Goal: Information Seeking & Learning: Learn about a topic

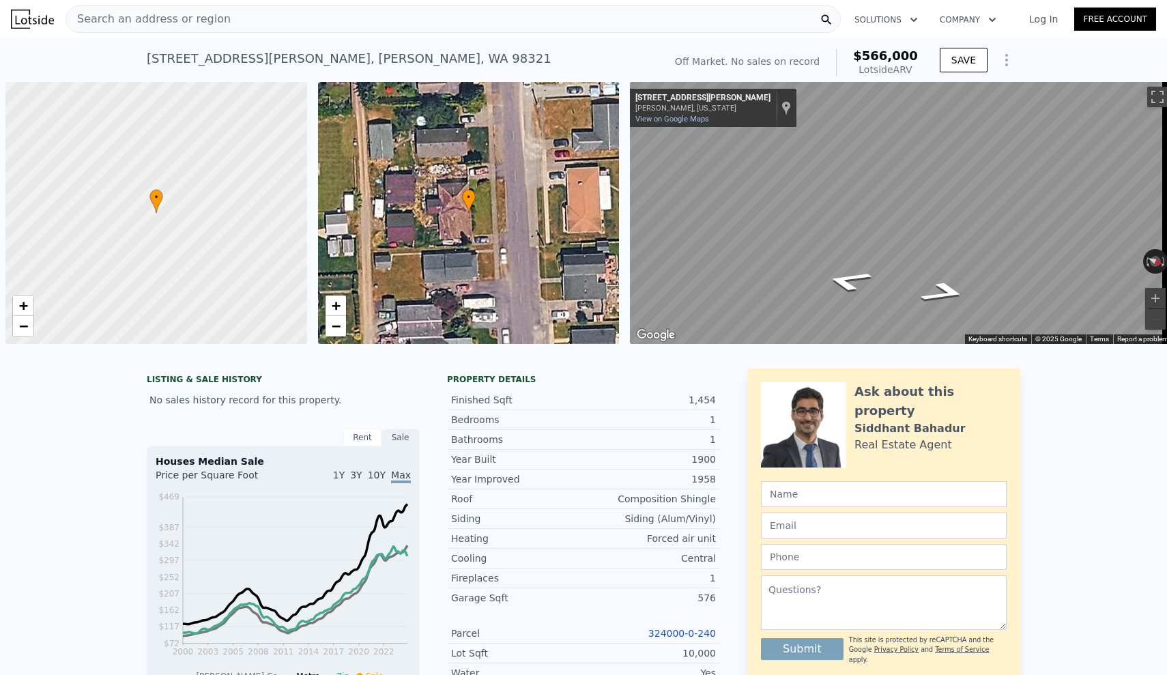
scroll to position [0, 5]
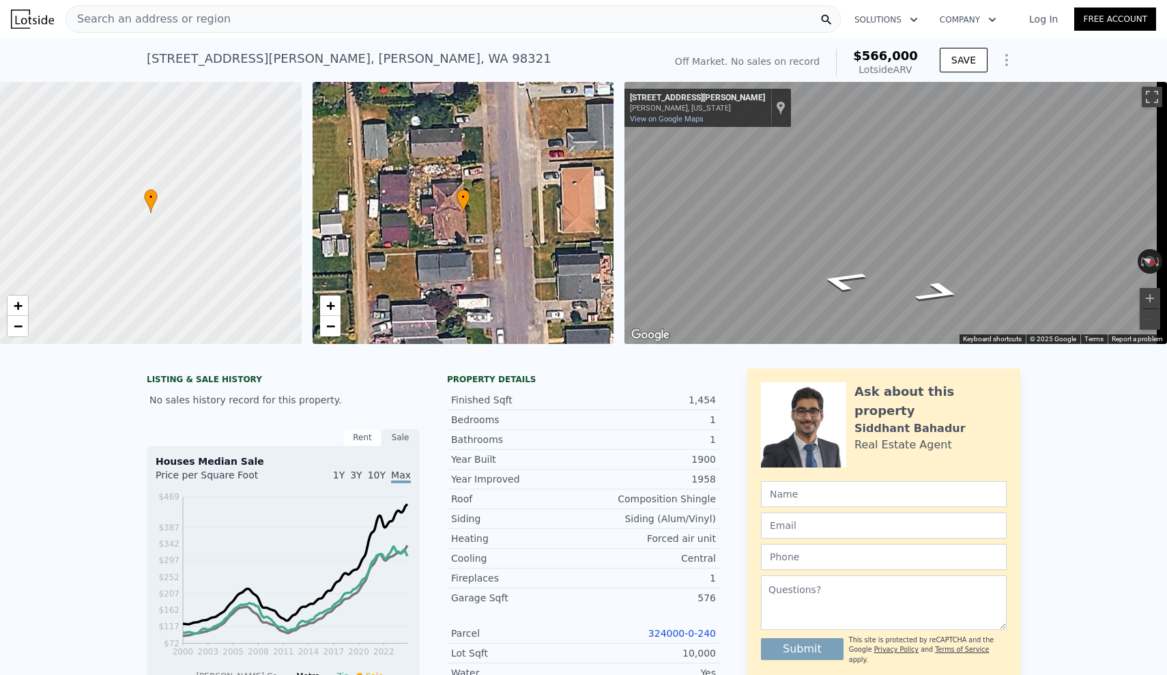
click at [201, 16] on span "Search an address or region" at bounding box center [148, 19] width 165 height 16
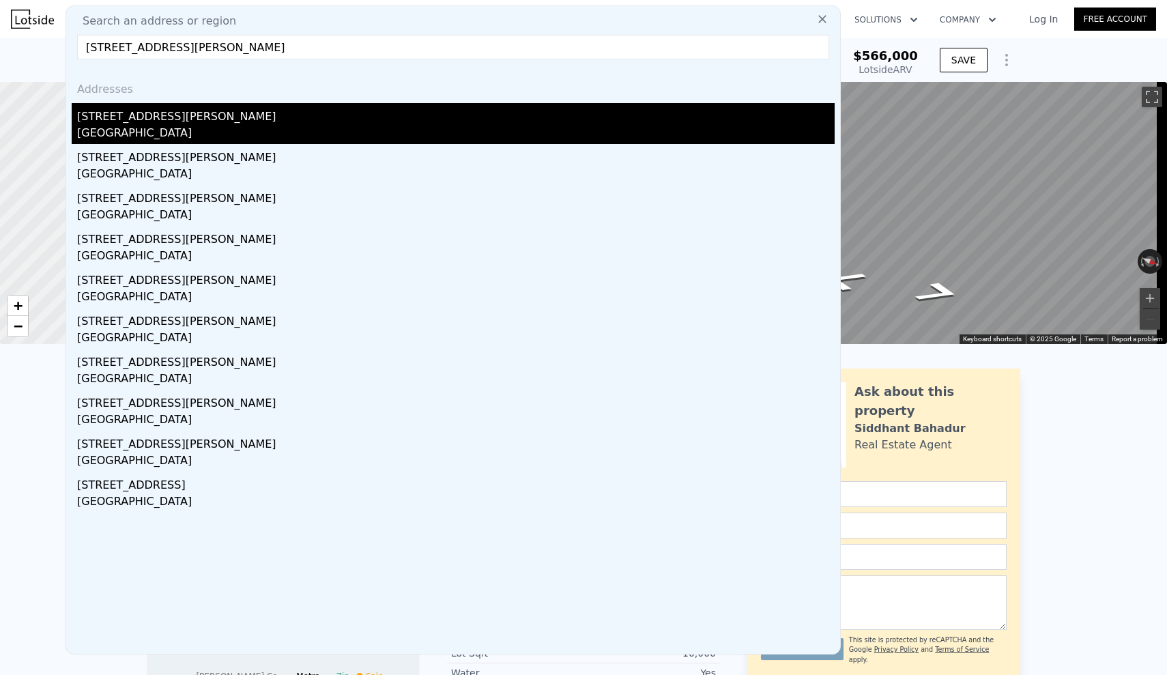
type input "[STREET_ADDRESS][PERSON_NAME]"
click at [117, 124] on div "[STREET_ADDRESS][PERSON_NAME]" at bounding box center [456, 114] width 758 height 22
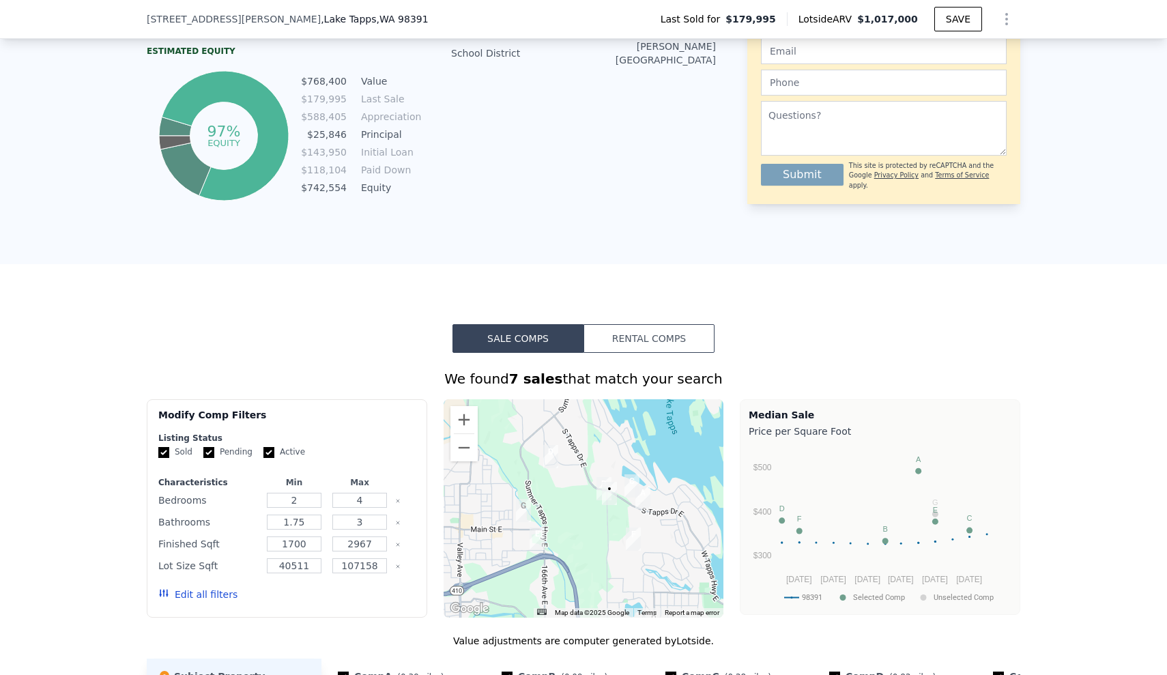
scroll to position [870, 0]
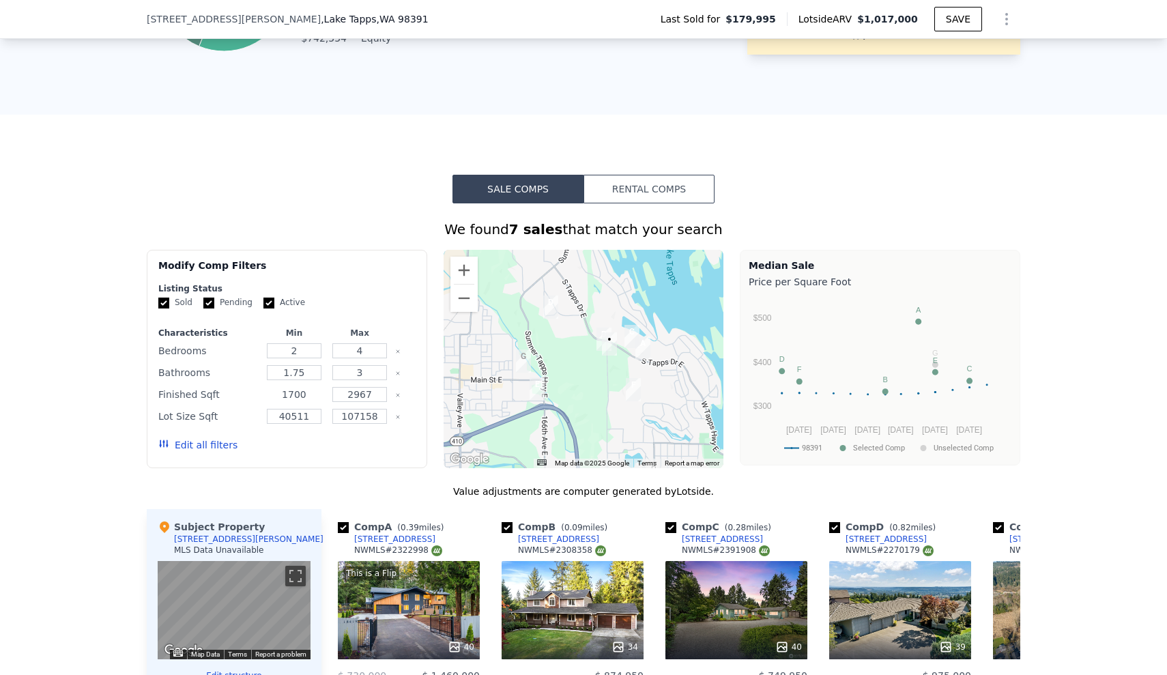
drag, startPoint x: 306, startPoint y: 406, endPoint x: 261, endPoint y: 405, distance: 44.4
click at [267, 402] on input "1700" at bounding box center [294, 394] width 54 height 15
type input "1900"
drag, startPoint x: 337, startPoint y: 403, endPoint x: 387, endPoint y: 404, distance: 49.8
click at [387, 404] on div "Finished Sqft 1900 2967" at bounding box center [286, 394] width 257 height 19
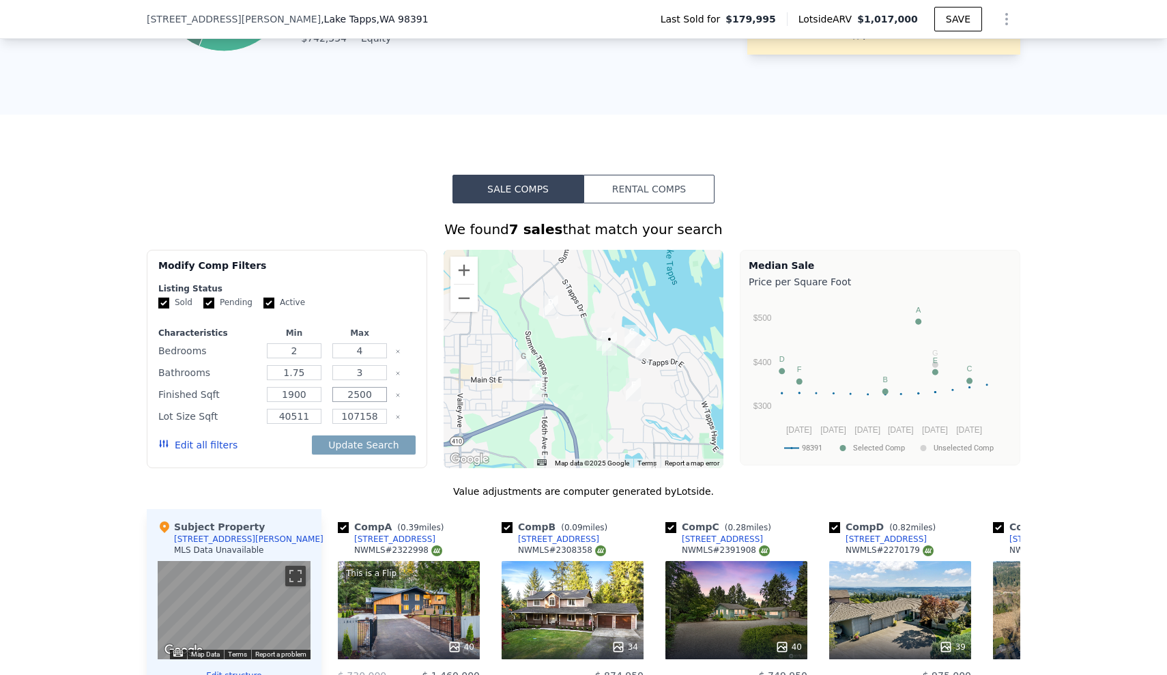
type input "2500"
click at [60, 377] on div "We found 7 sales that match your search Filters Map Prices Modify Comp Filters …" at bounding box center [583, 587] width 1167 height 769
click at [301, 380] on input "1.75" at bounding box center [294, 372] width 54 height 15
type input "1"
click at [348, 453] on button "Update Search" at bounding box center [363, 445] width 103 height 19
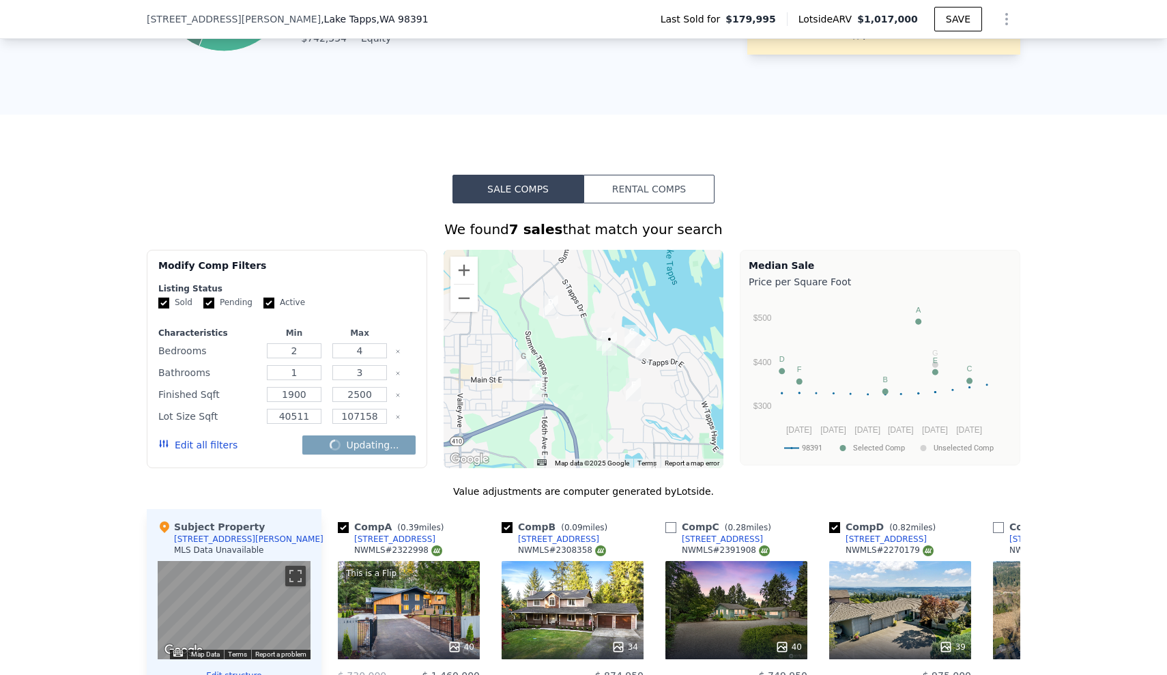
checkbox input "false"
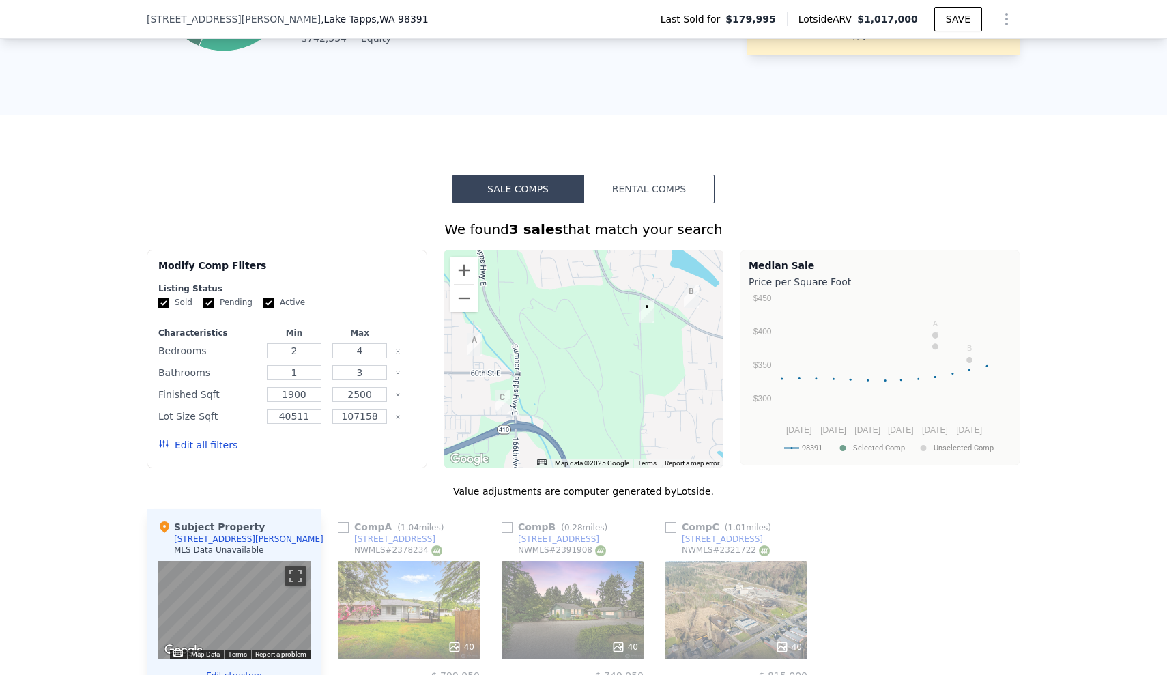
click at [208, 451] on button "Edit all filters" at bounding box center [197, 445] width 79 height 14
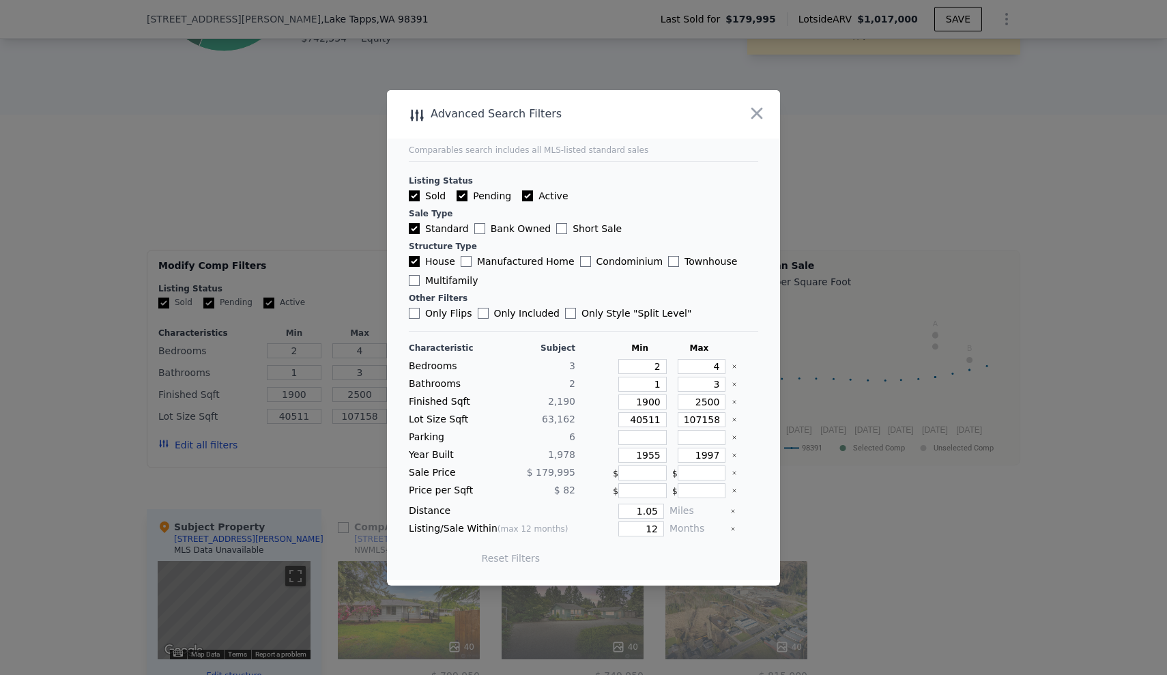
click at [732, 455] on icon "Clear" at bounding box center [734, 455] width 5 height 5
click at [648, 554] on button "Update Search" at bounding box center [659, 558] width 103 height 19
click at [733, 419] on icon "Clear" at bounding box center [734, 420] width 3 height 3
click at [662, 561] on button "Update Search" at bounding box center [659, 558] width 103 height 19
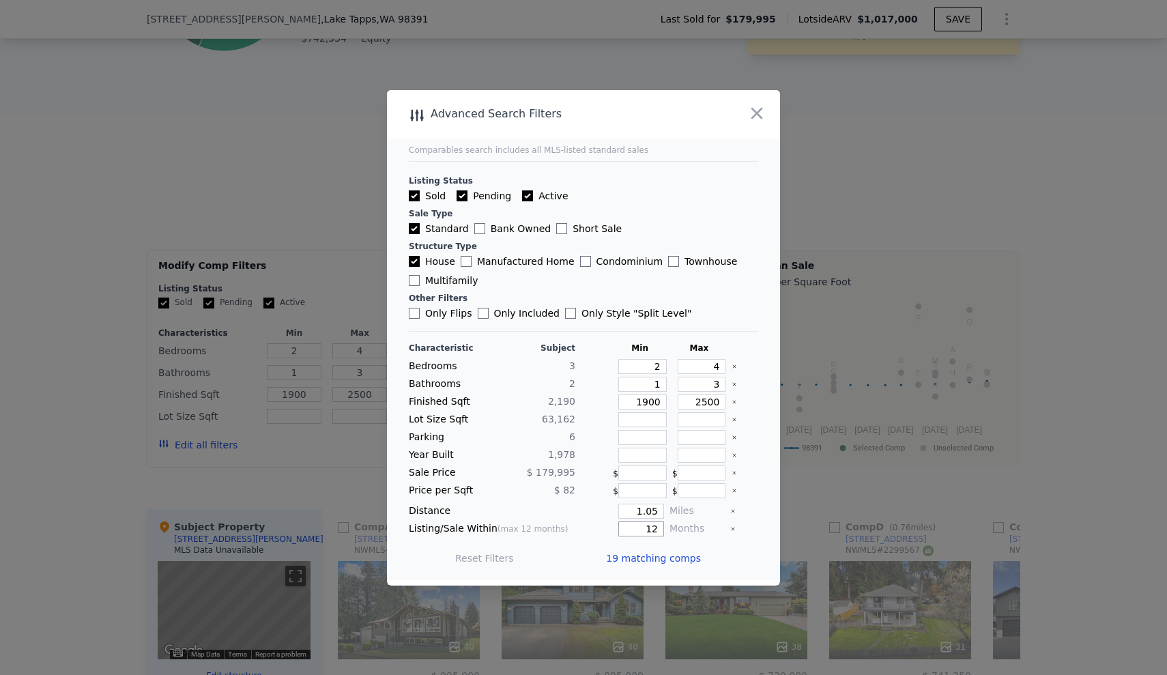
click at [655, 525] on input "12" at bounding box center [642, 529] width 46 height 15
type input "6"
click at [657, 552] on button "Update Search" at bounding box center [659, 558] width 103 height 19
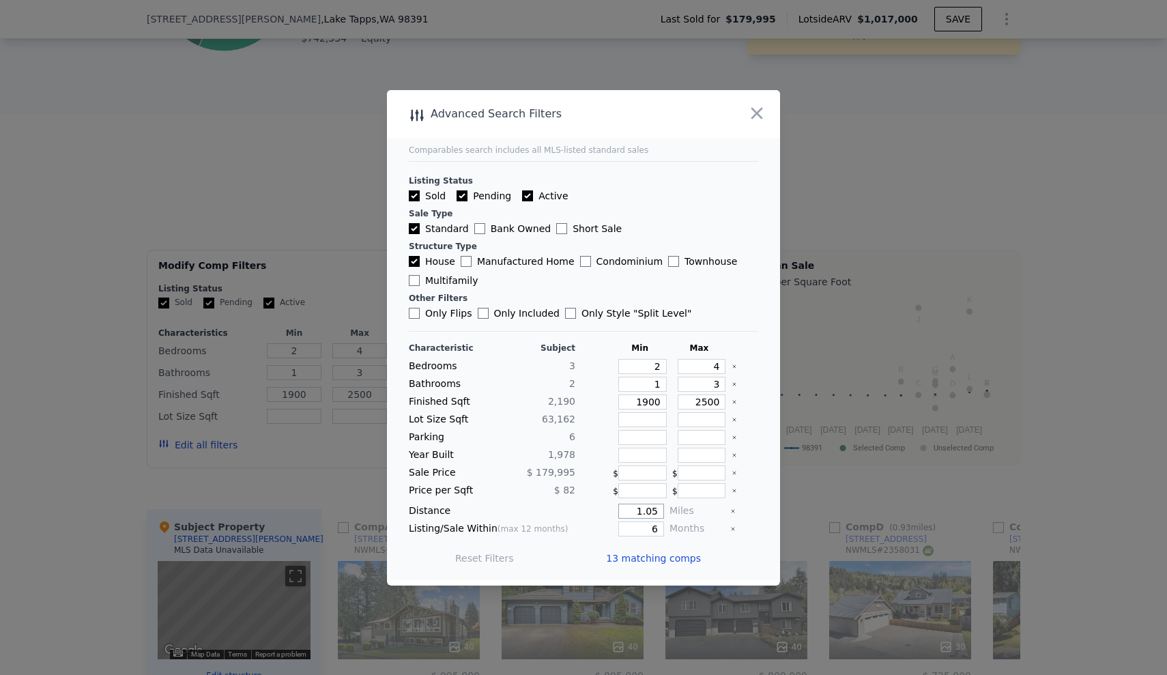
click at [649, 513] on input "1.05" at bounding box center [642, 511] width 46 height 15
drag, startPoint x: 652, startPoint y: 509, endPoint x: 615, endPoint y: 510, distance: 36.9
click at [619, 510] on input "1.05" at bounding box center [642, 511] width 46 height 15
type input "5"
type input "0.5"
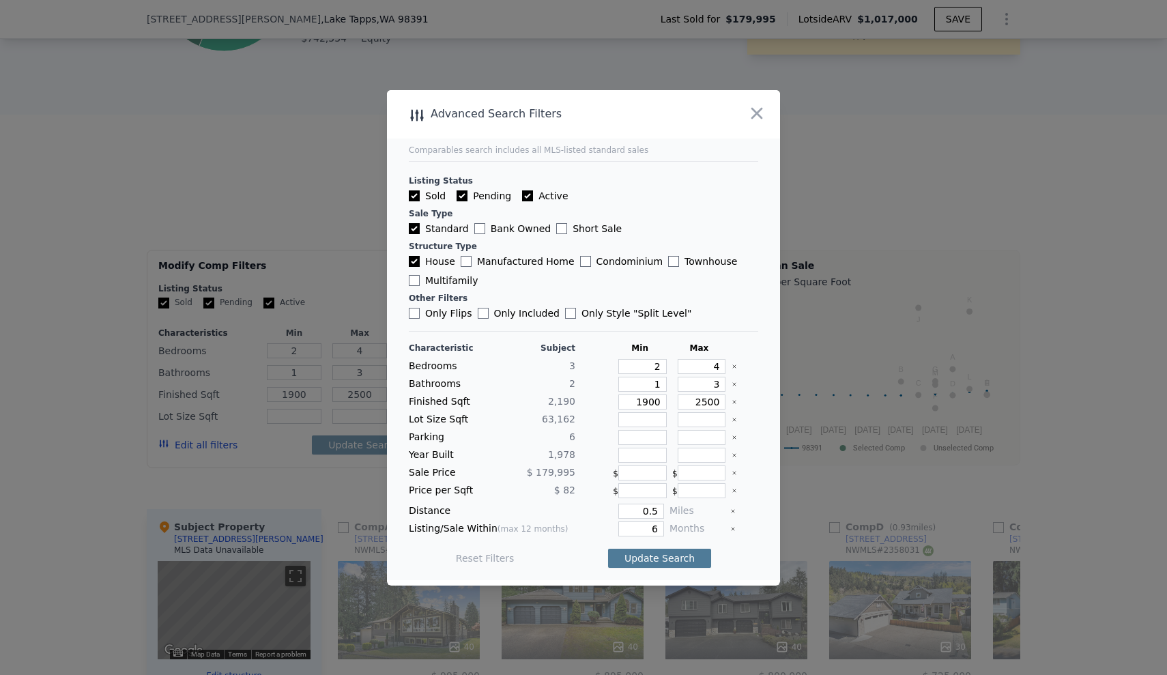
click at [653, 558] on button "Update Search" at bounding box center [659, 558] width 103 height 19
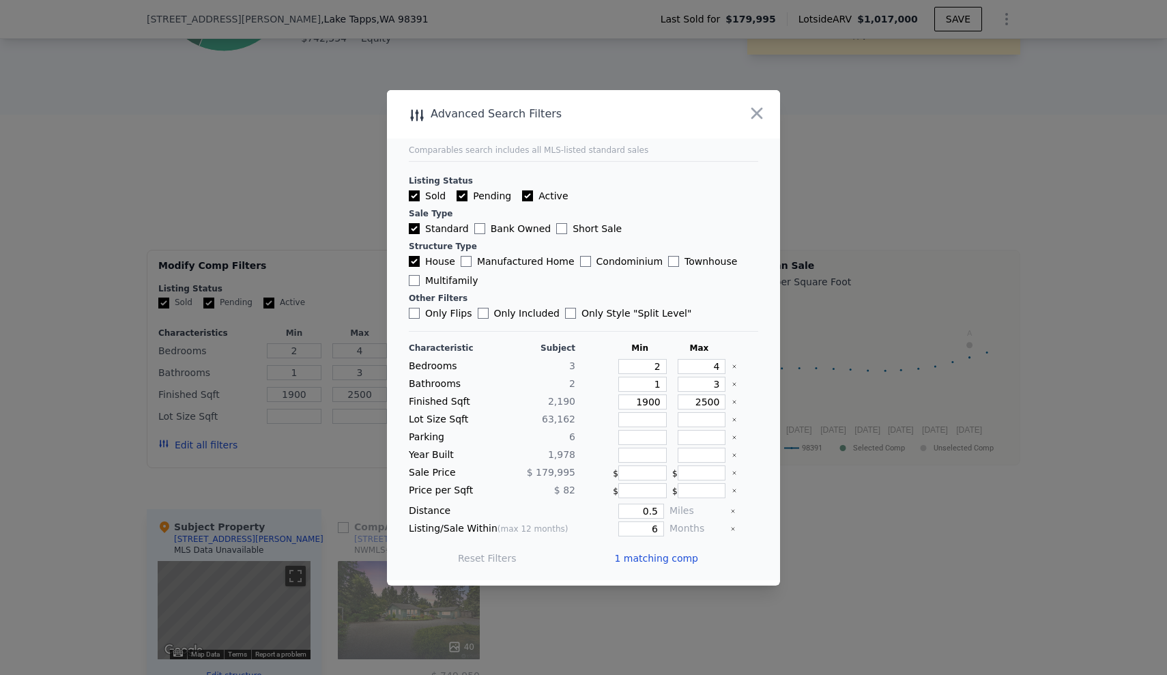
click at [673, 554] on span "1 matching comp" at bounding box center [656, 559] width 84 height 14
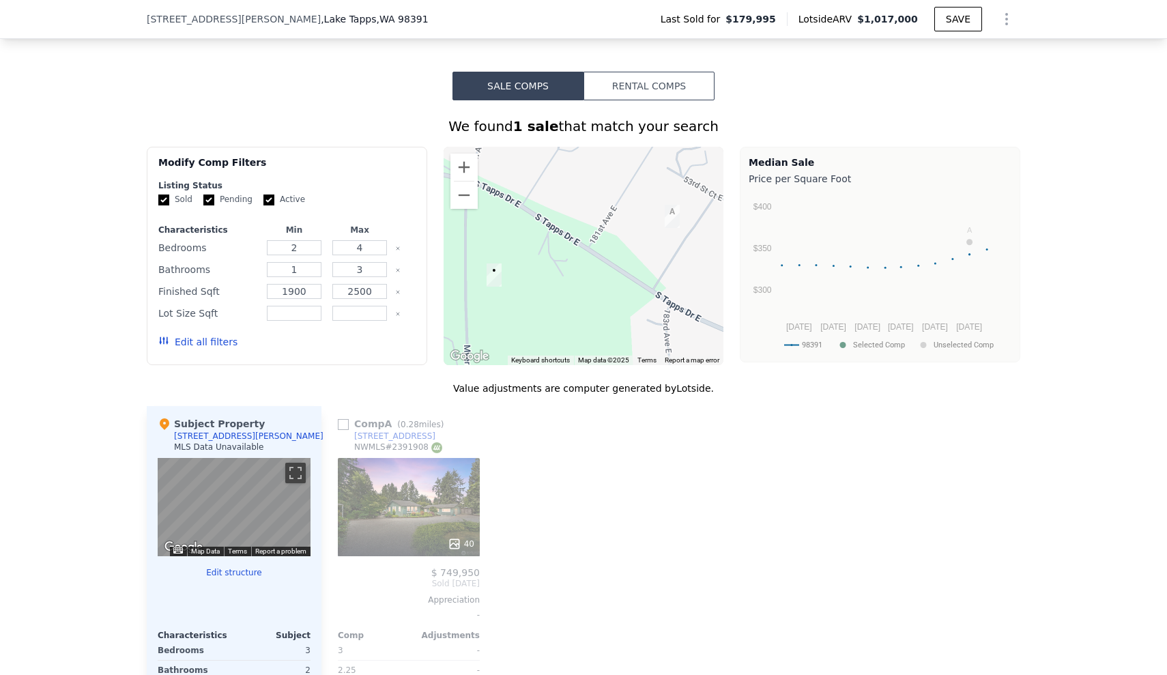
scroll to position [1088, 0]
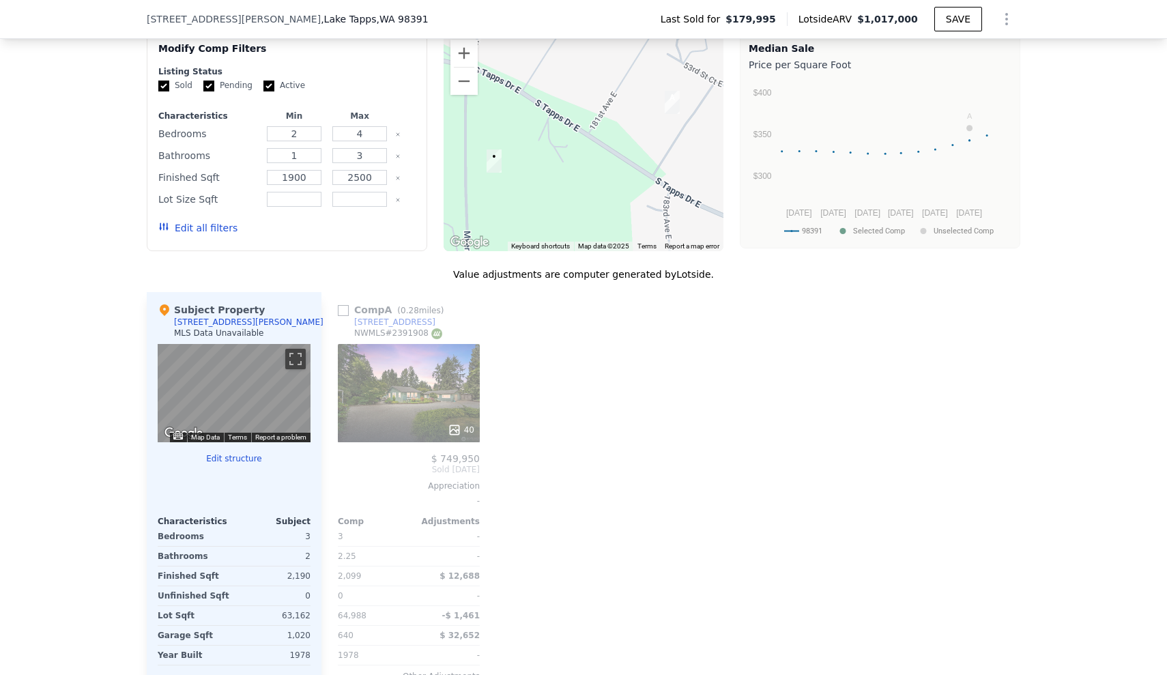
click at [436, 429] on div at bounding box center [409, 430] width 142 height 25
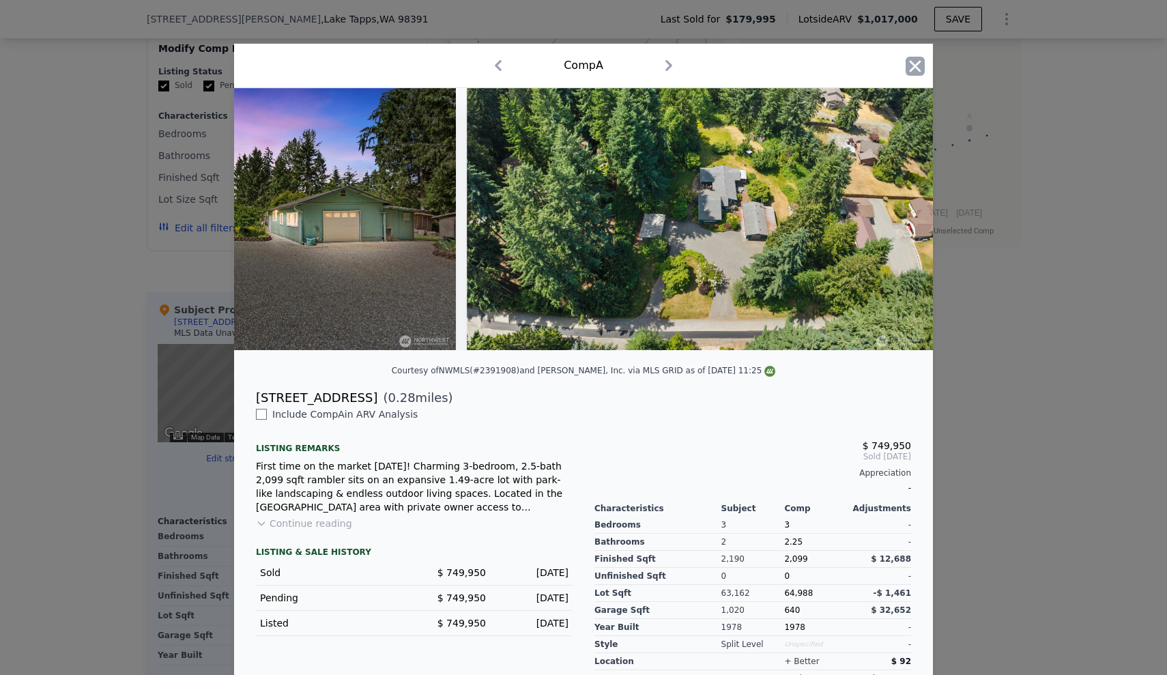
click at [918, 59] on icon "button" at bounding box center [915, 66] width 19 height 19
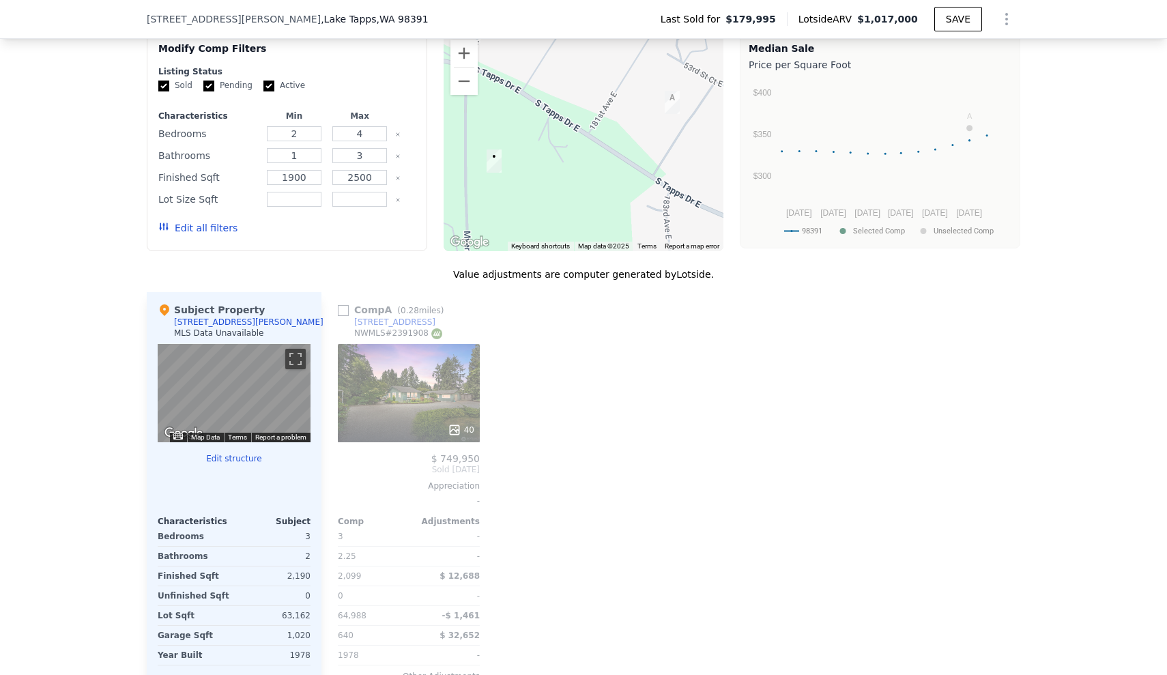
scroll to position [995, 0]
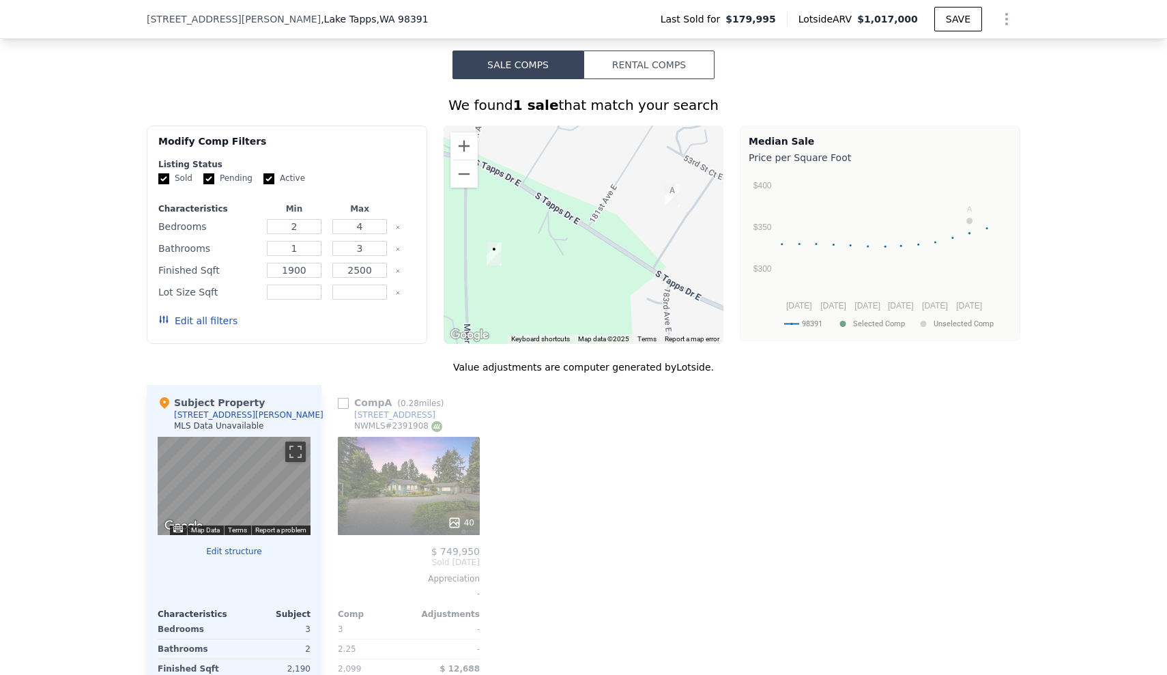
click at [214, 328] on button "Edit all filters" at bounding box center [197, 321] width 79 height 14
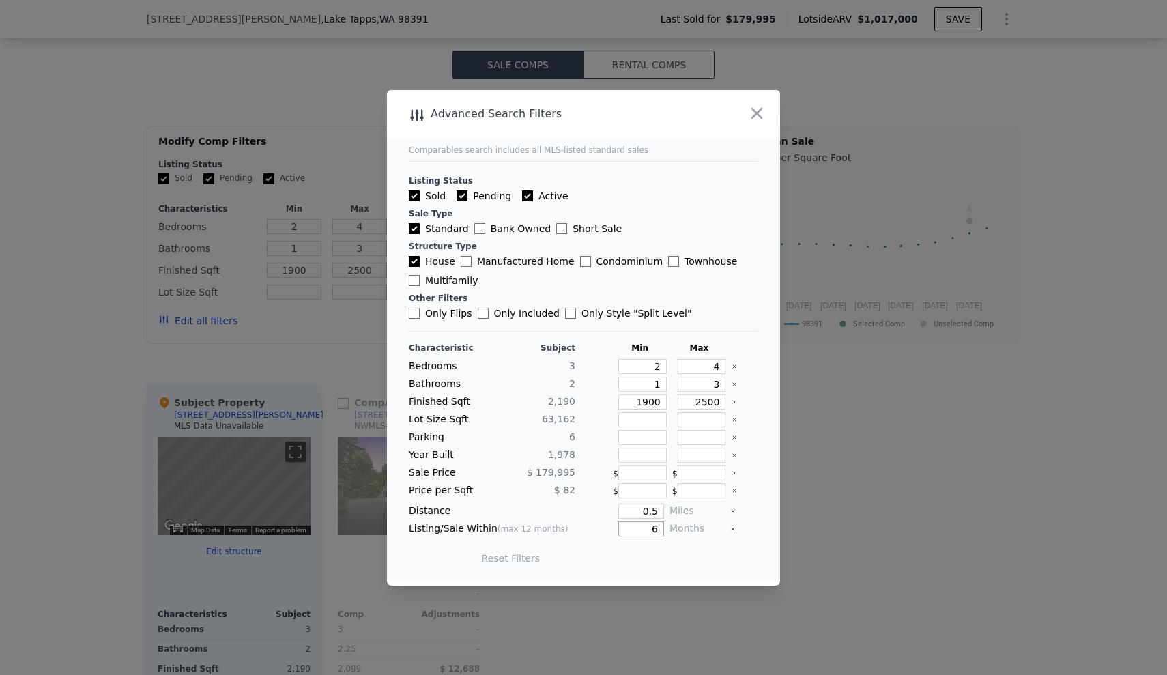
drag, startPoint x: 643, startPoint y: 529, endPoint x: 666, endPoint y: 530, distance: 23.2
click at [666, 530] on div "Listing/Sale Within (max 12 months) 6 Months" at bounding box center [584, 529] width 350 height 15
click at [647, 552] on button "Update Search" at bounding box center [659, 558] width 103 height 19
drag, startPoint x: 654, startPoint y: 528, endPoint x: 633, endPoint y: 530, distance: 21.2
click at [633, 530] on input "9" at bounding box center [642, 529] width 46 height 15
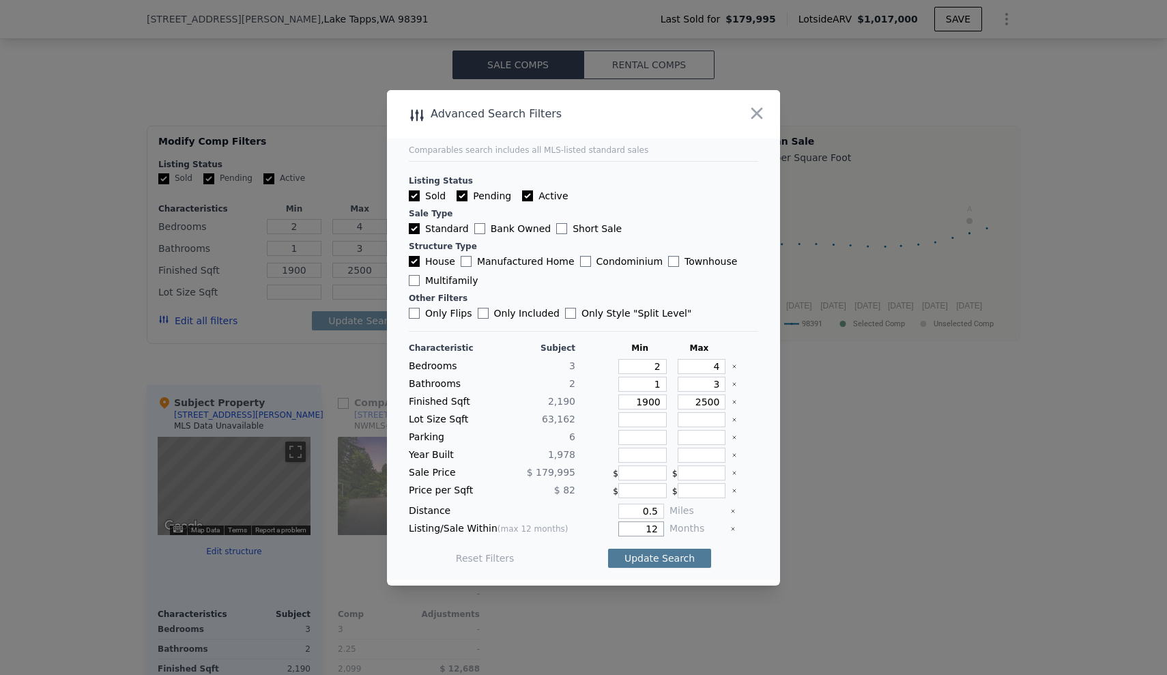
type input "12"
click at [662, 559] on button "Update Search" at bounding box center [659, 558] width 103 height 19
drag, startPoint x: 653, startPoint y: 511, endPoint x: 632, endPoint y: 511, distance: 21.2
click at [632, 511] on input "0.5" at bounding box center [642, 511] width 46 height 15
type input "1"
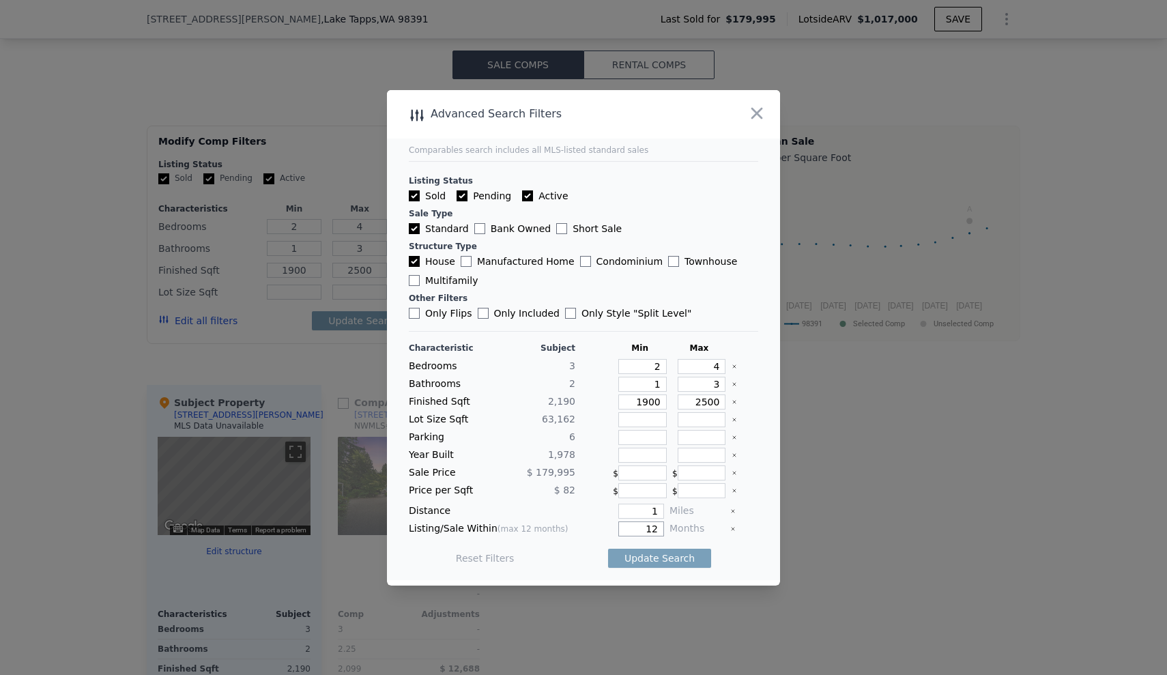
drag, startPoint x: 652, startPoint y: 527, endPoint x: 622, endPoint y: 531, distance: 30.3
click at [622, 531] on input "12" at bounding box center [642, 529] width 46 height 15
type input "6"
click at [642, 561] on button "Update Search" at bounding box center [659, 558] width 103 height 19
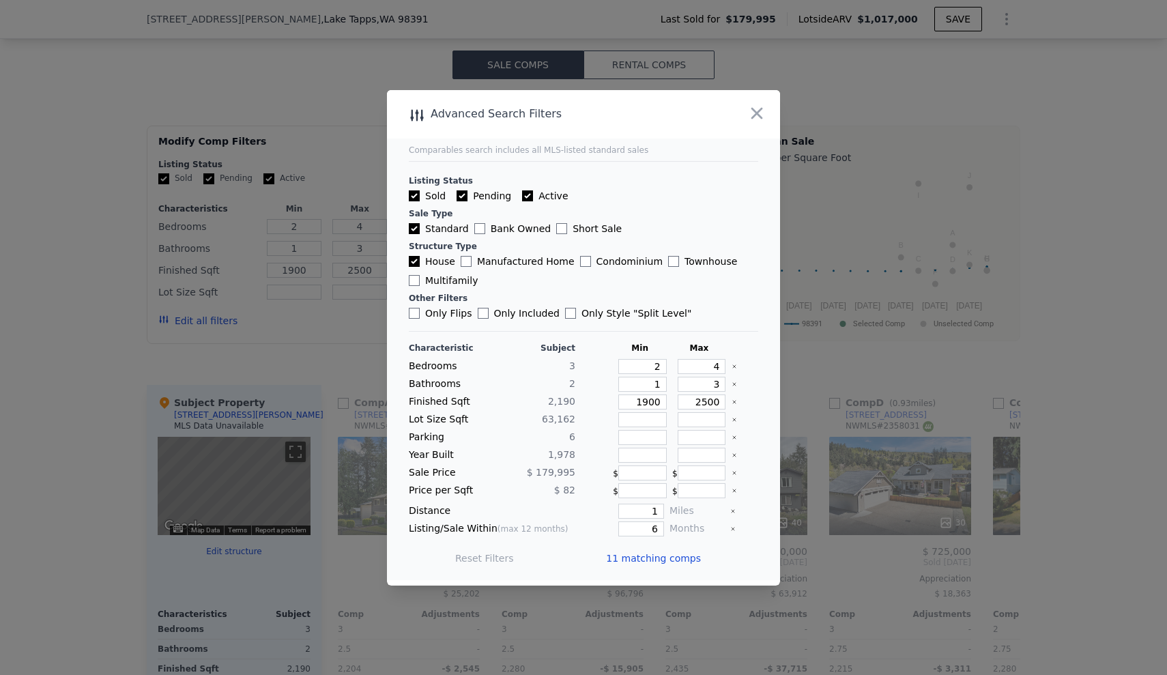
click at [678, 556] on span "11 matching comps" at bounding box center [653, 559] width 95 height 14
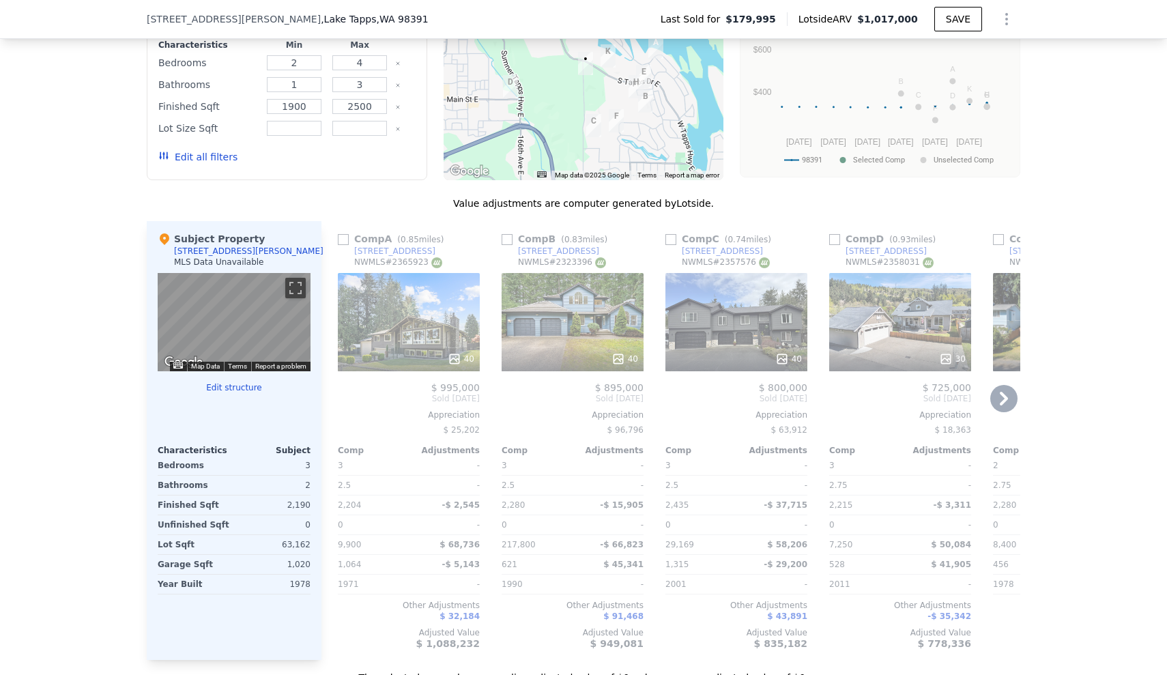
scroll to position [1208, 0]
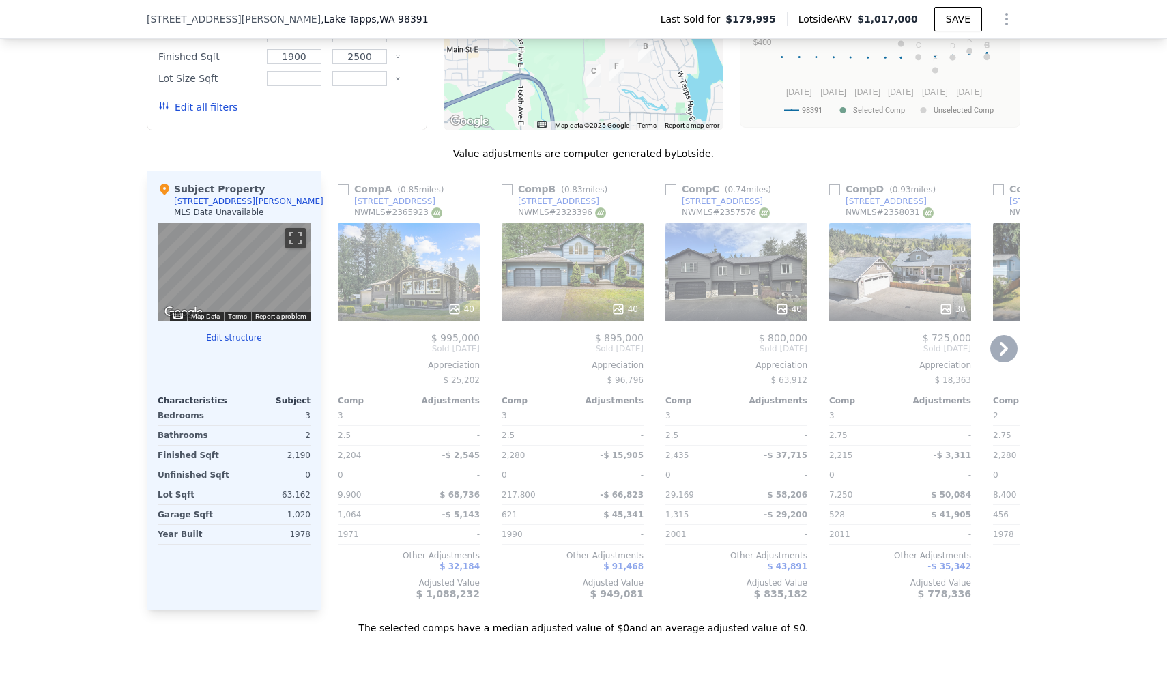
click at [416, 281] on div "40" at bounding box center [409, 272] width 142 height 98
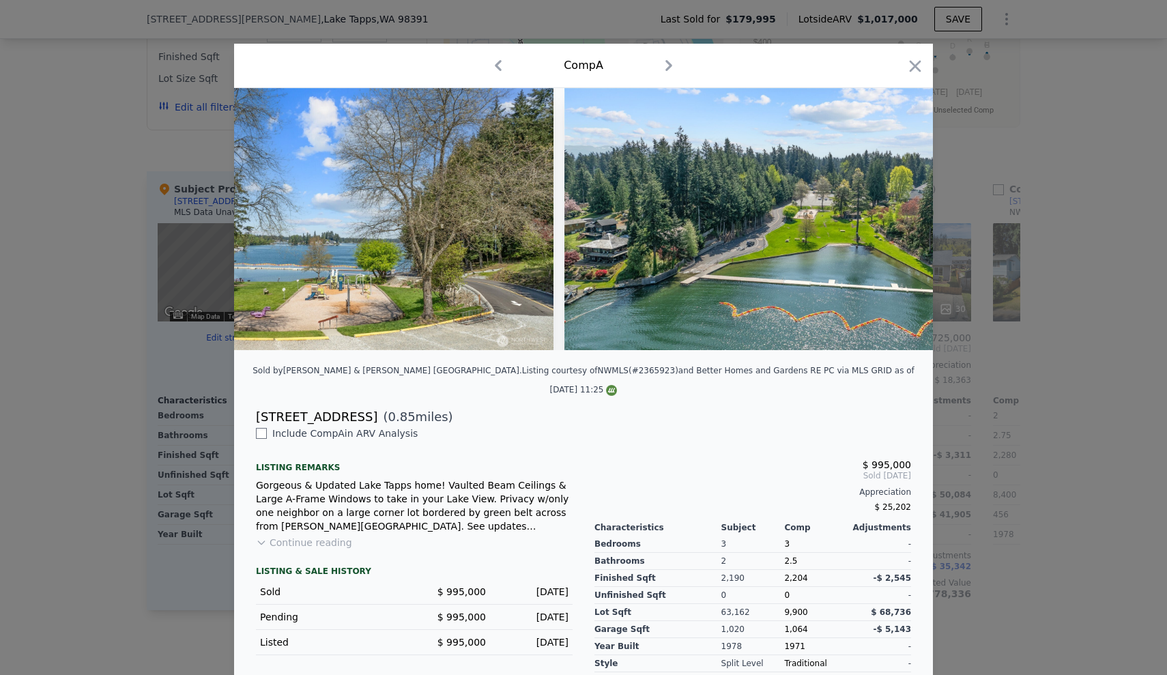
scroll to position [0, 16122]
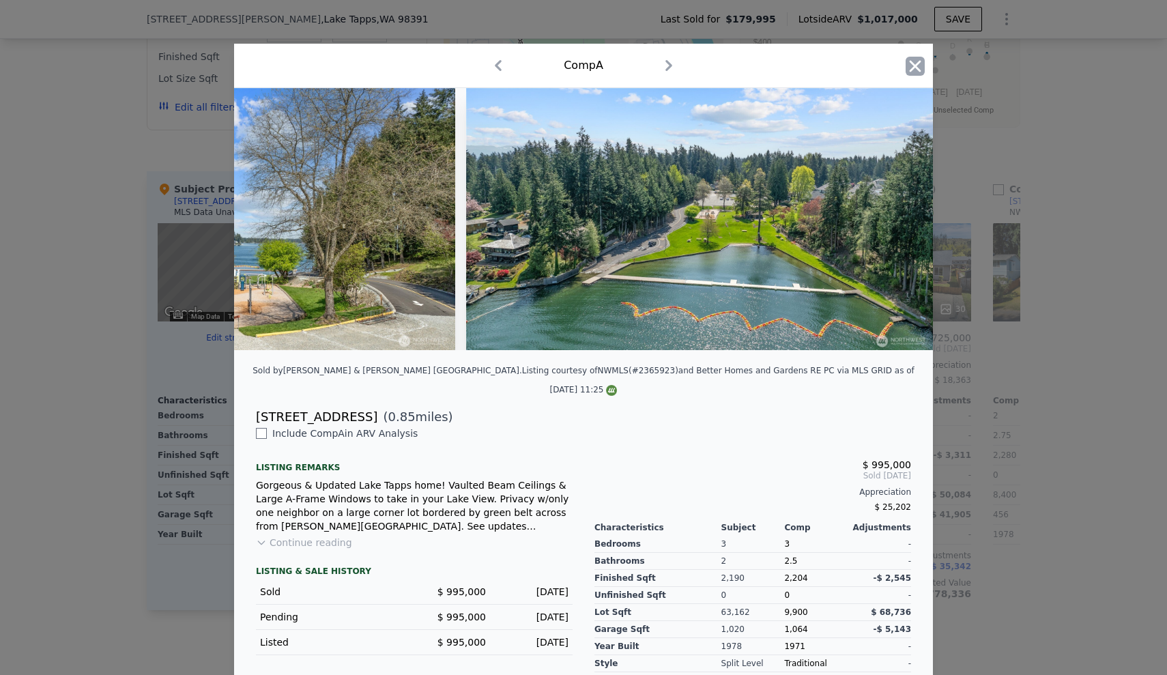
click at [918, 59] on icon "button" at bounding box center [915, 66] width 19 height 19
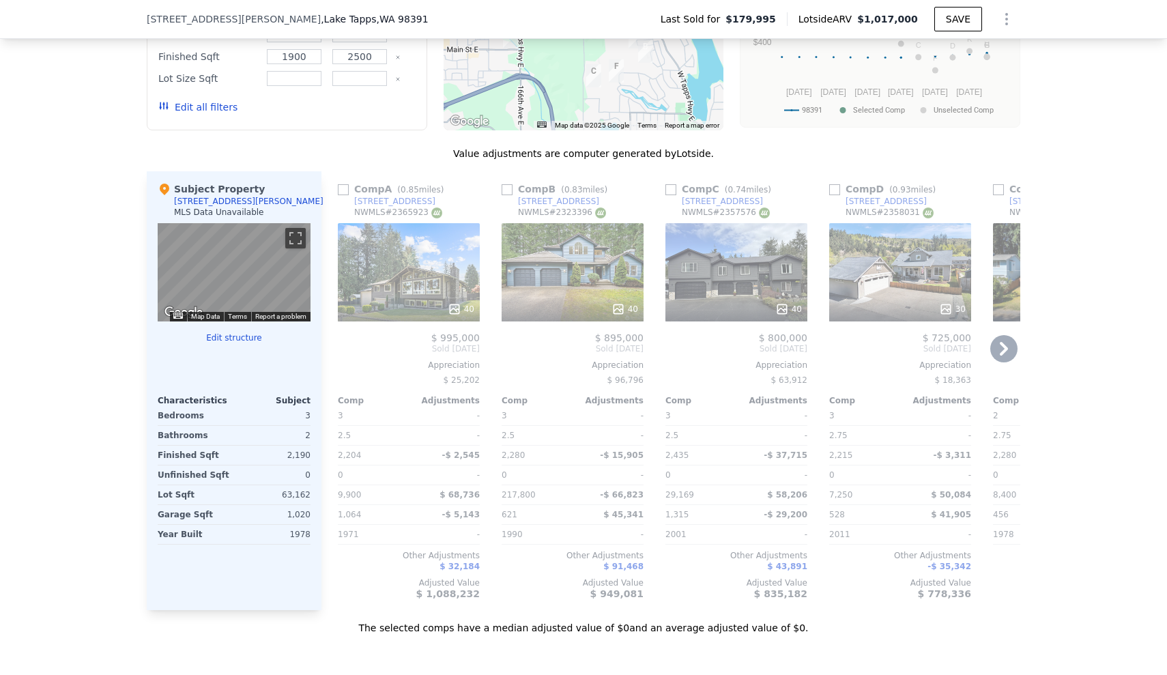
click at [591, 281] on div "40" at bounding box center [573, 272] width 142 height 98
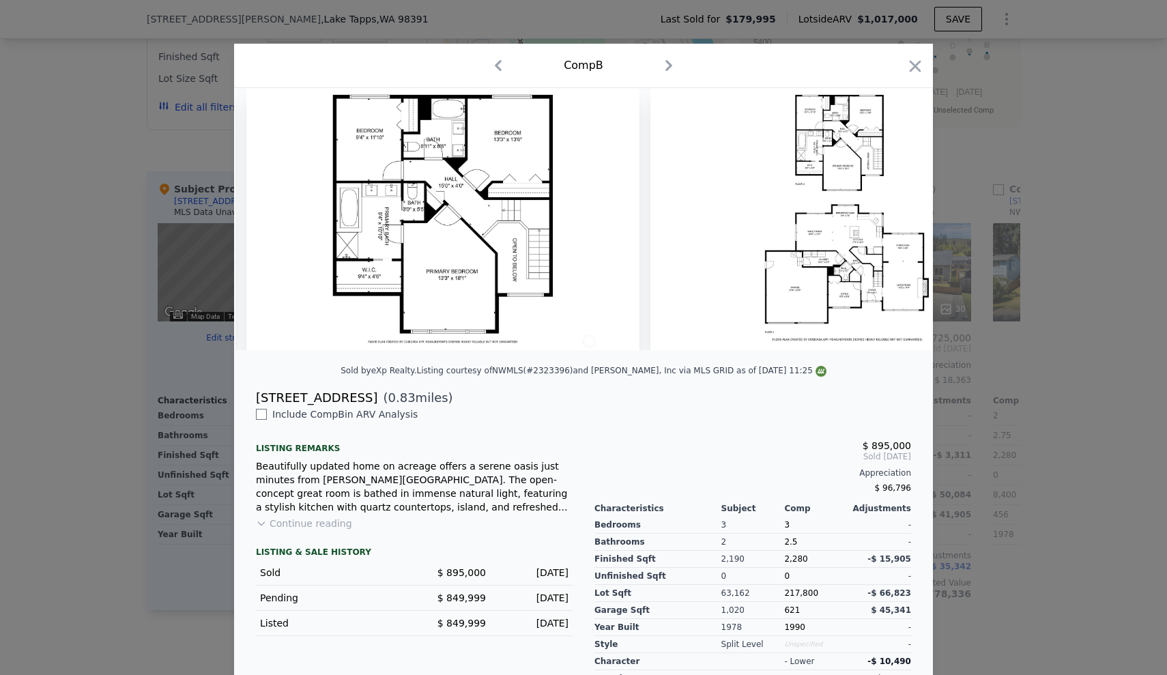
scroll to position [0, 15461]
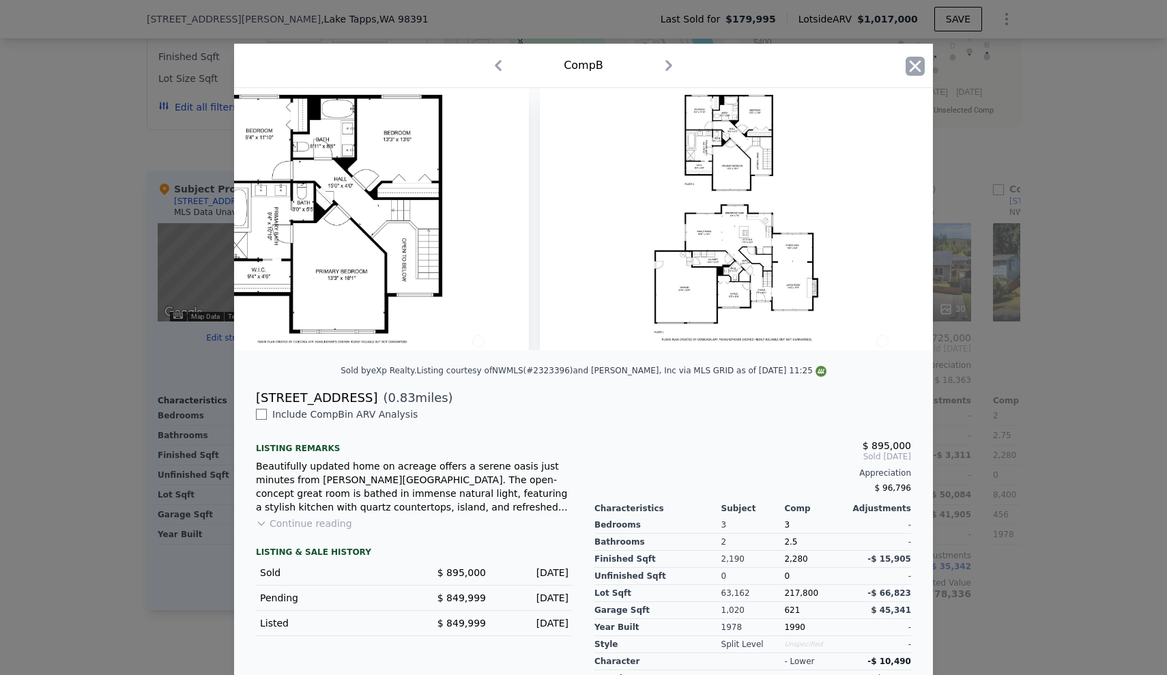
click at [911, 64] on icon "button" at bounding box center [915, 66] width 19 height 19
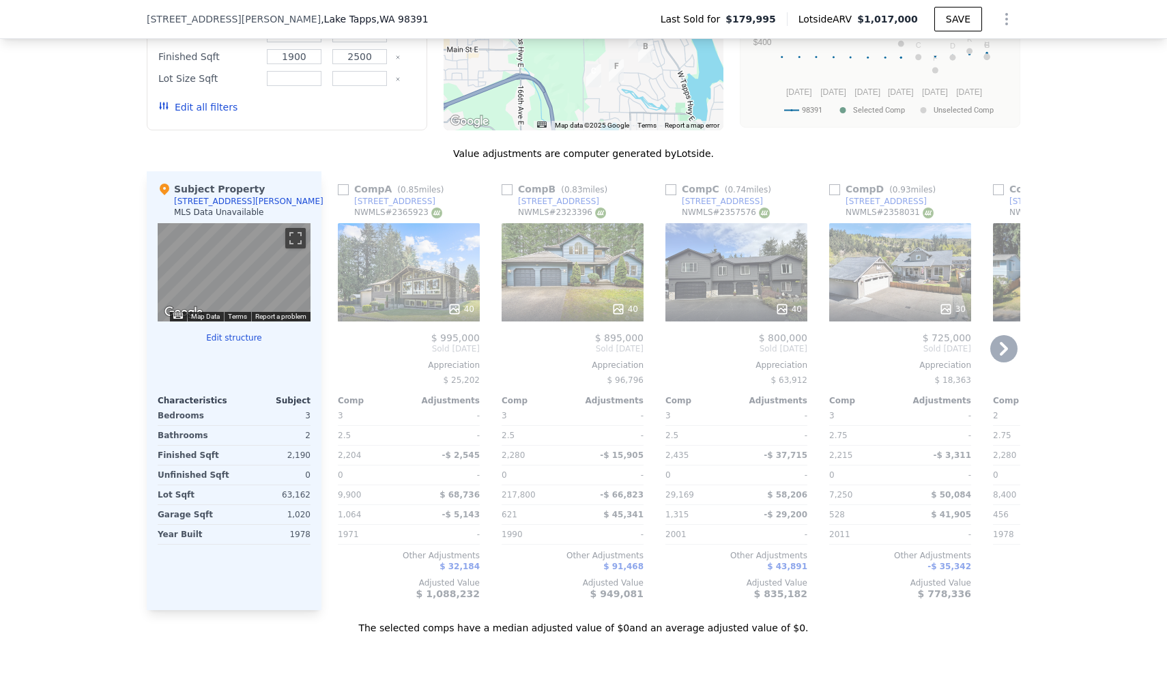
click at [763, 268] on div "40" at bounding box center [737, 272] width 142 height 98
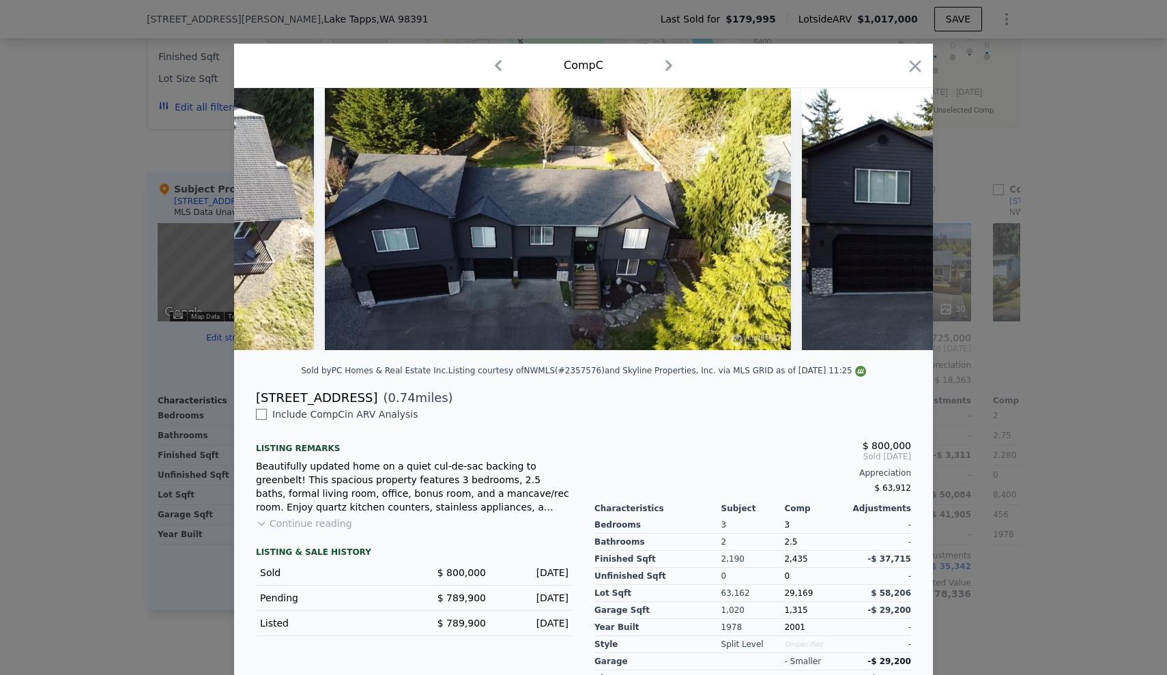
scroll to position [0, 11539]
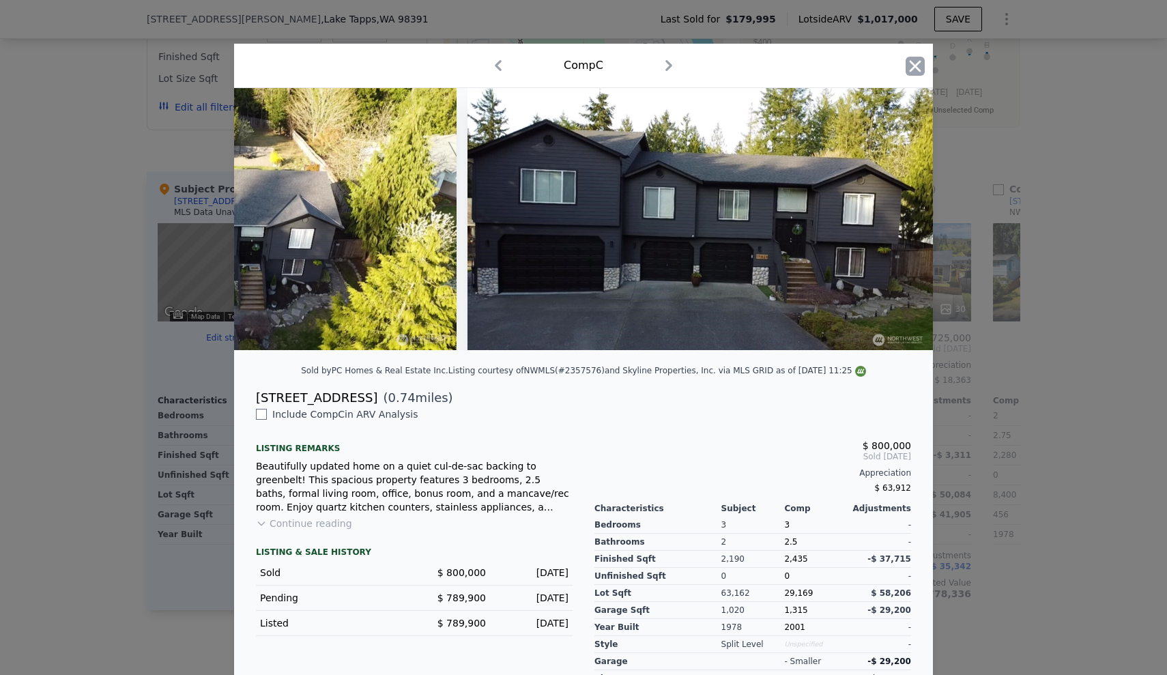
click at [915, 69] on icon "button" at bounding box center [915, 66] width 19 height 19
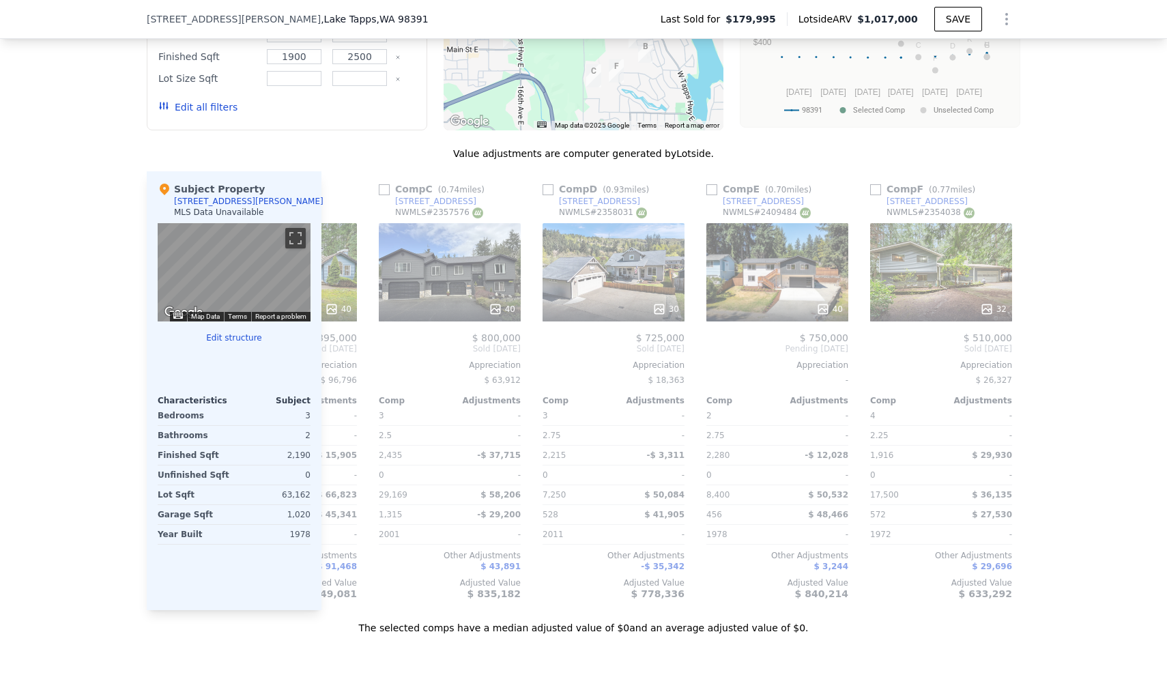
scroll to position [0, 290]
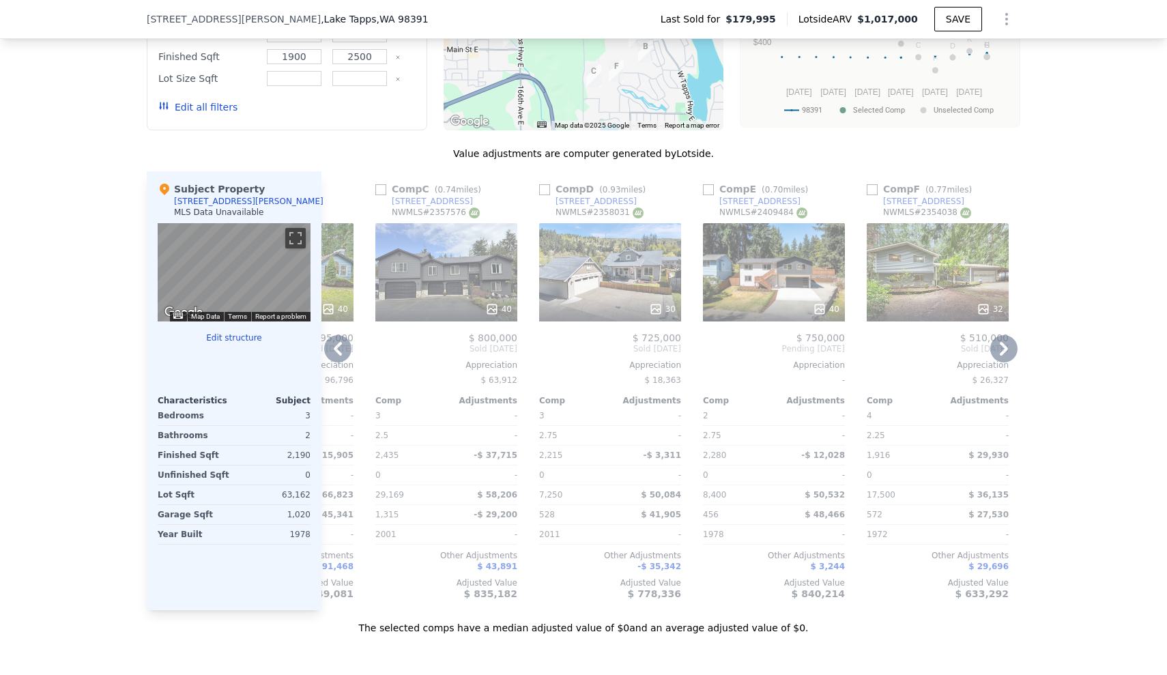
click at [996, 357] on icon at bounding box center [1004, 348] width 27 height 27
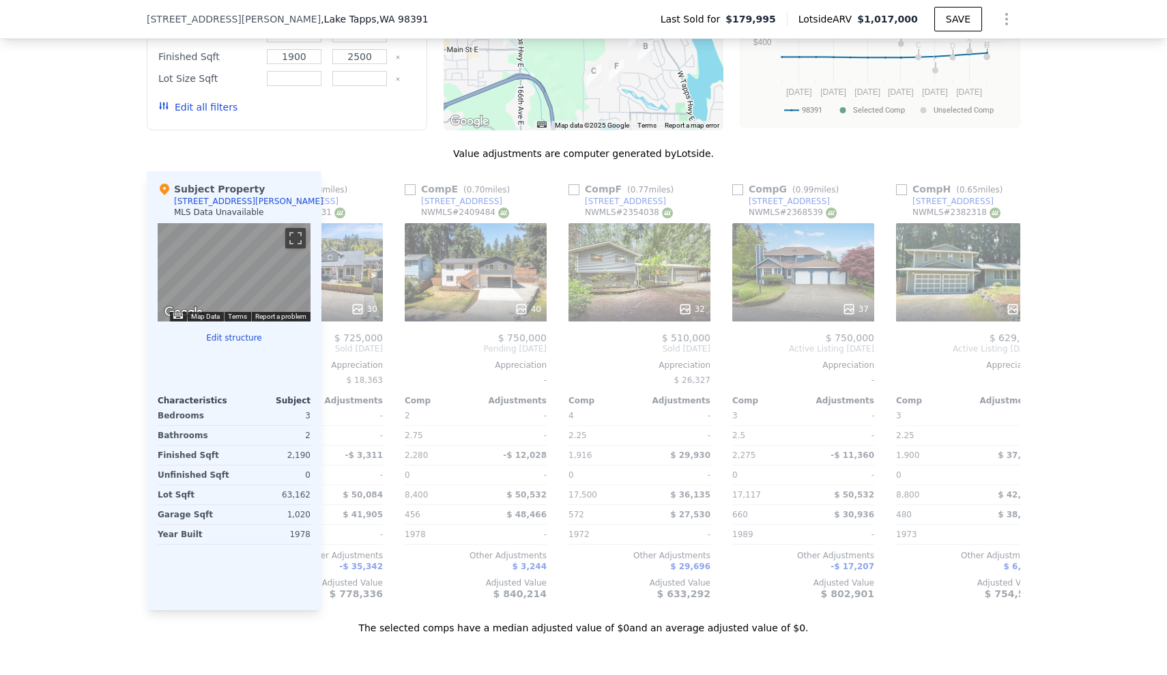
scroll to position [0, 618]
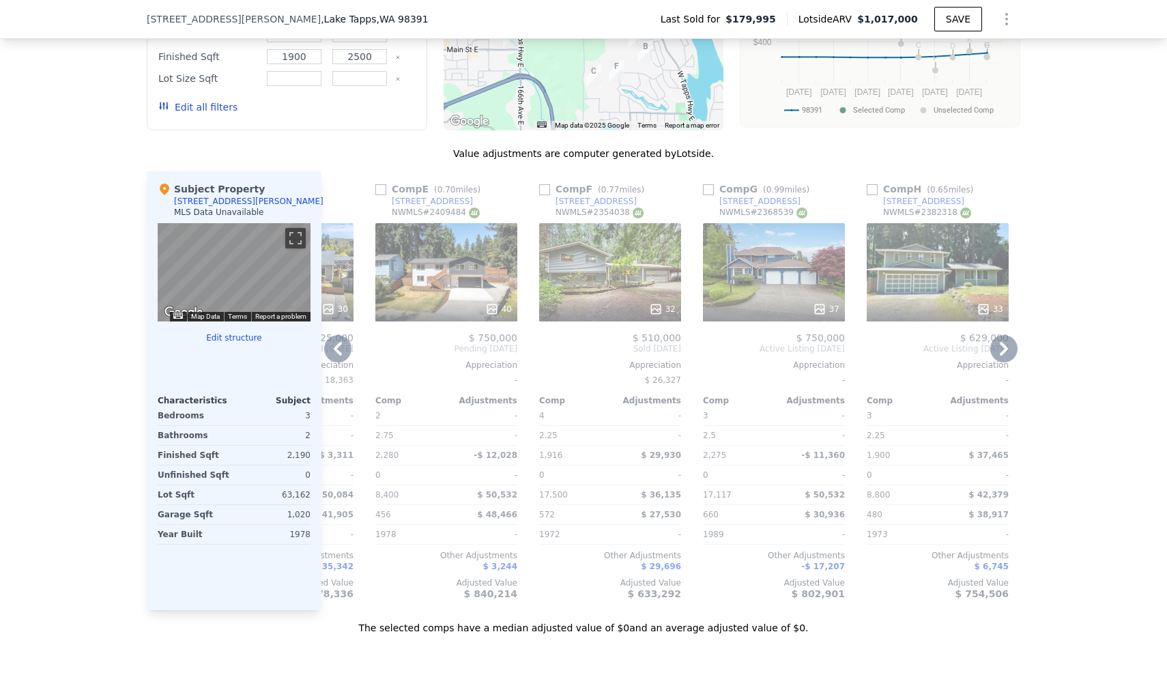
click at [1000, 356] on icon at bounding box center [1004, 349] width 8 height 14
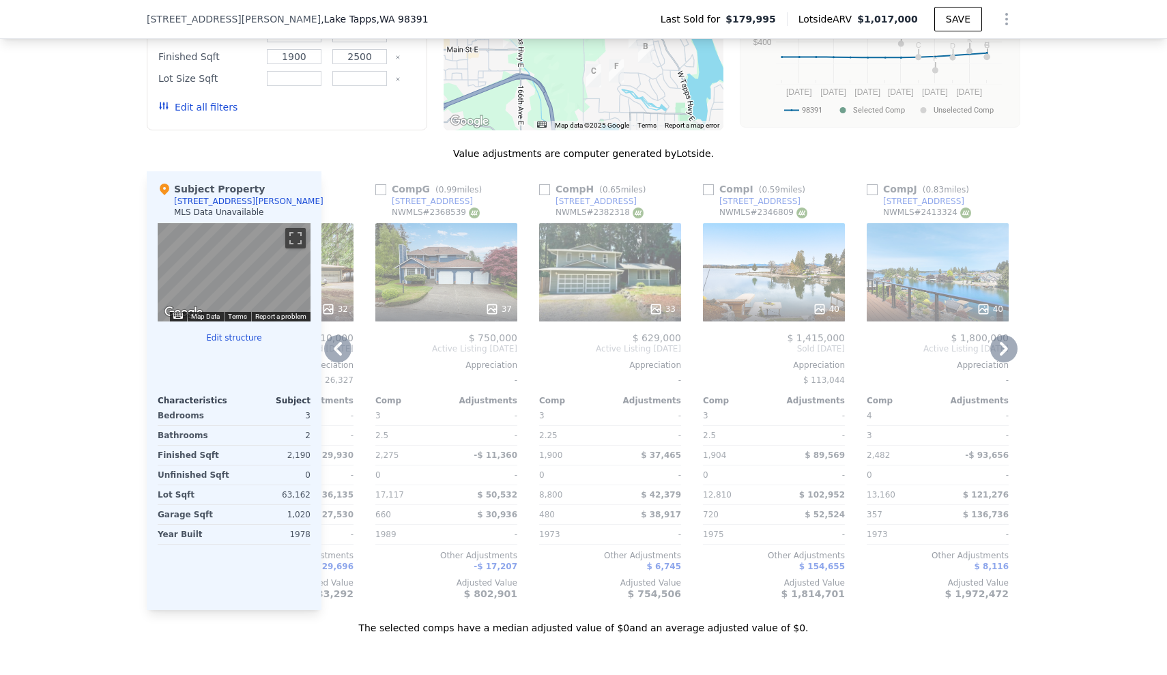
click at [1000, 356] on icon at bounding box center [1004, 349] width 8 height 14
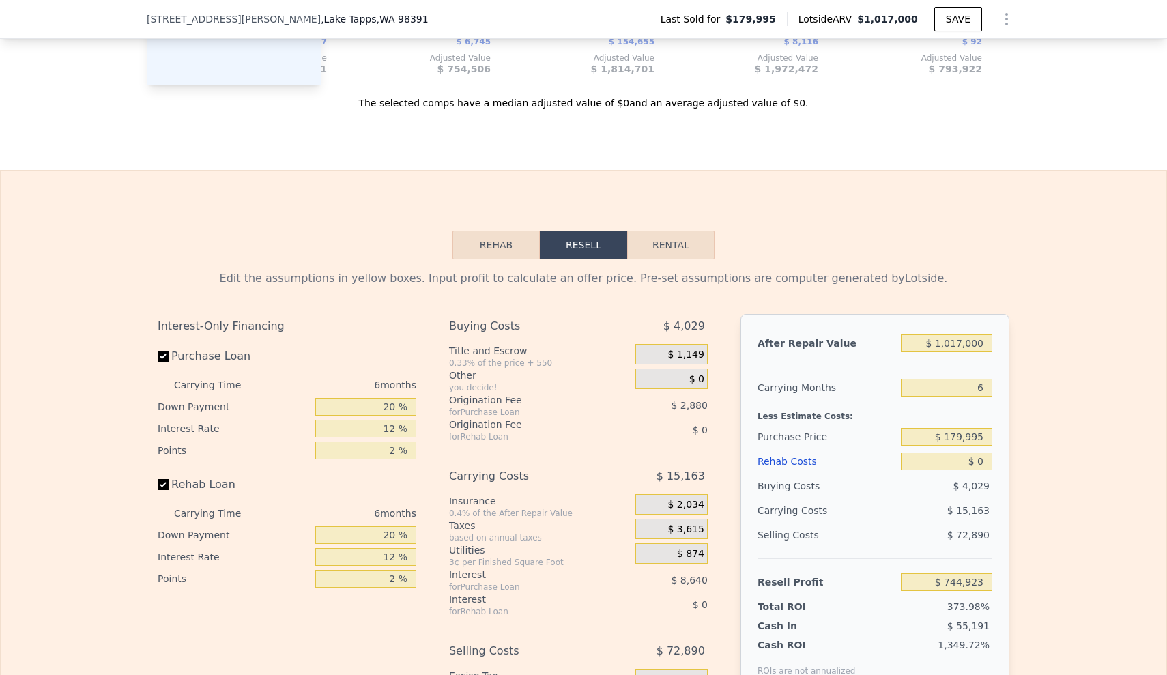
scroll to position [1793, 0]
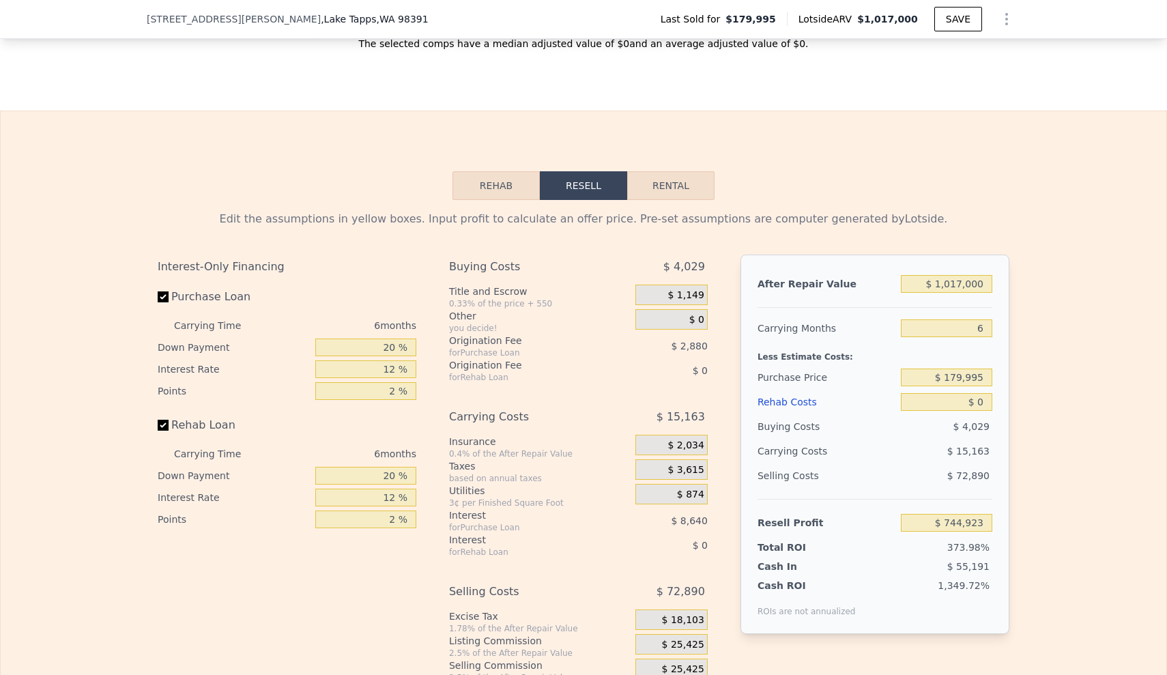
drag, startPoint x: 1030, startPoint y: 400, endPoint x: 1016, endPoint y: 391, distance: 17.2
click at [1030, 400] on div "Edit the assumptions in yellow boxes. Input profit to calculate an offer price.…" at bounding box center [584, 454] width 1166 height 508
click at [924, 296] on div "$ 1,017,000" at bounding box center [946, 284] width 91 height 25
type input "1.75"
type input "1700"
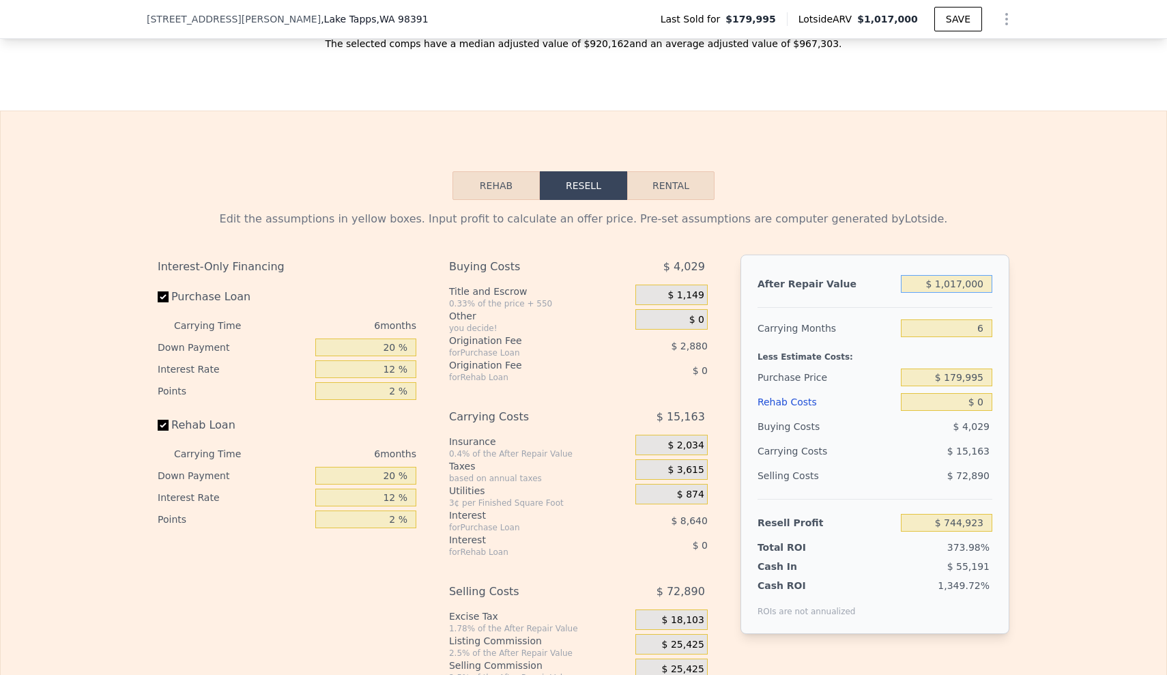
type input "2967"
type input "40511"
type input "107158"
checkbox input "true"
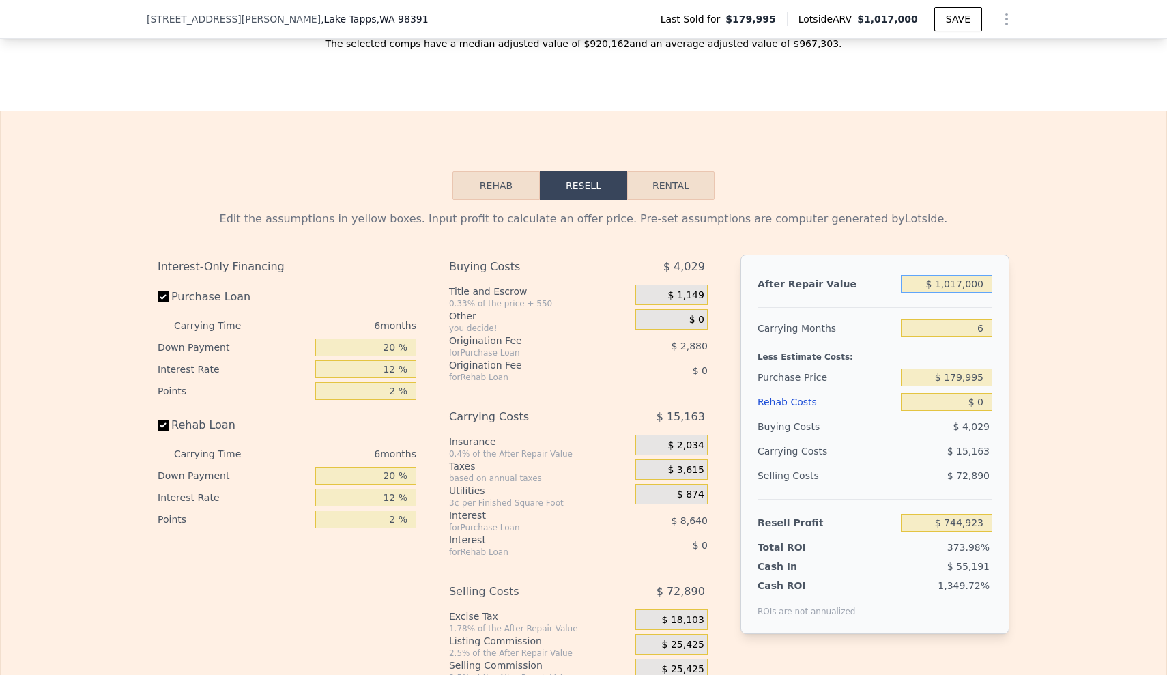
drag, startPoint x: 920, startPoint y: 297, endPoint x: 990, endPoint y: 310, distance: 71.5
click at [990, 310] on div "After Repair Value $ 1,017,000 Carrying Months 6 Less Estimate Costs: Purchase …" at bounding box center [875, 445] width 269 height 380
type input "$ 8"
type input "-$ 197,695"
type input "$ 85"
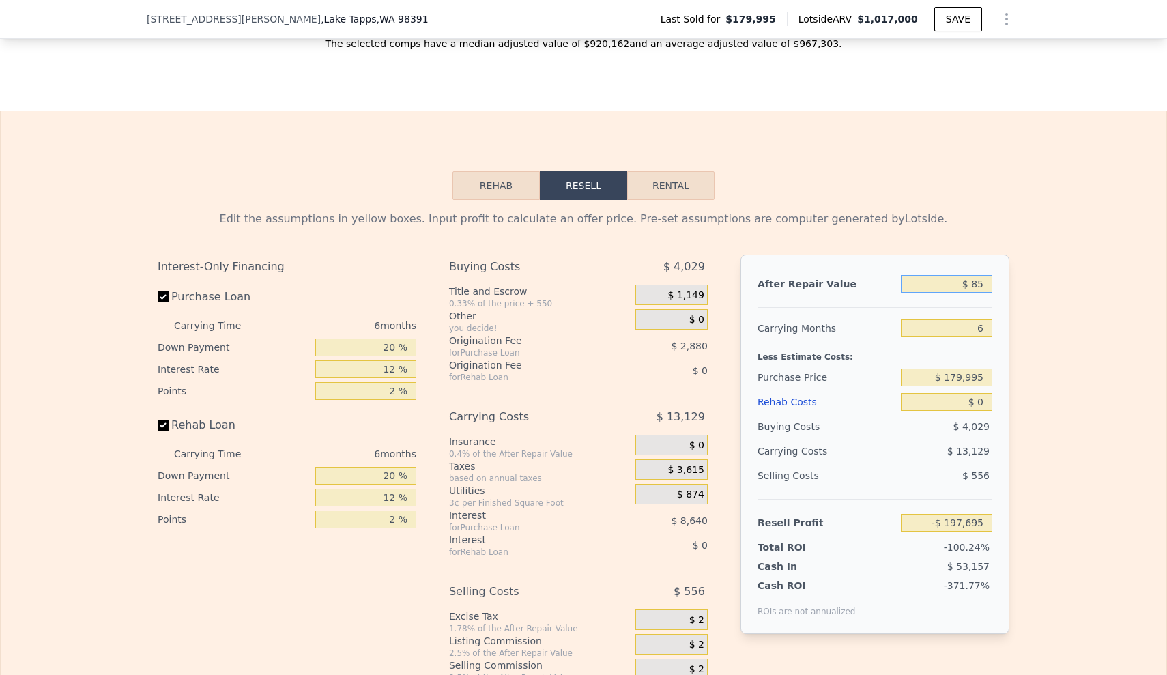
type input "-$ 197,624"
type input "$ 850"
type input "-$ 196,915"
type input "$ 8,500"
type input "-$ 189,825"
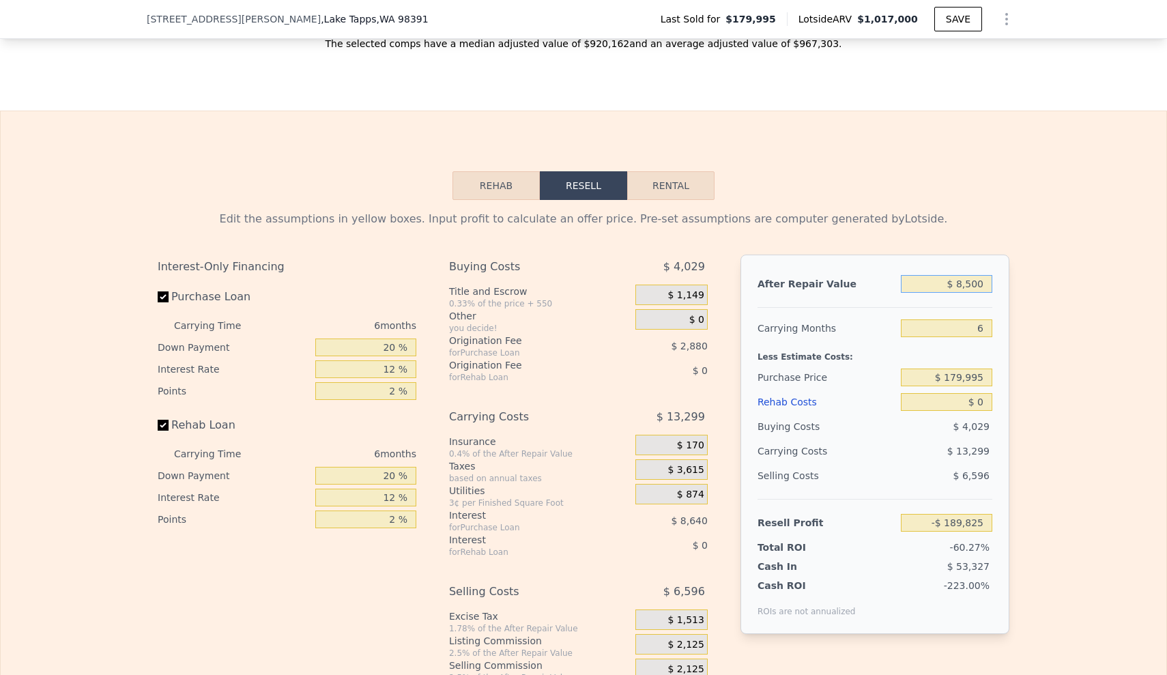
type input "$ 85,000"
type input "-$ 118,919"
type input "$ 850,000"
type input "$ 590,136"
click at [976, 337] on input "6" at bounding box center [946, 329] width 91 height 18
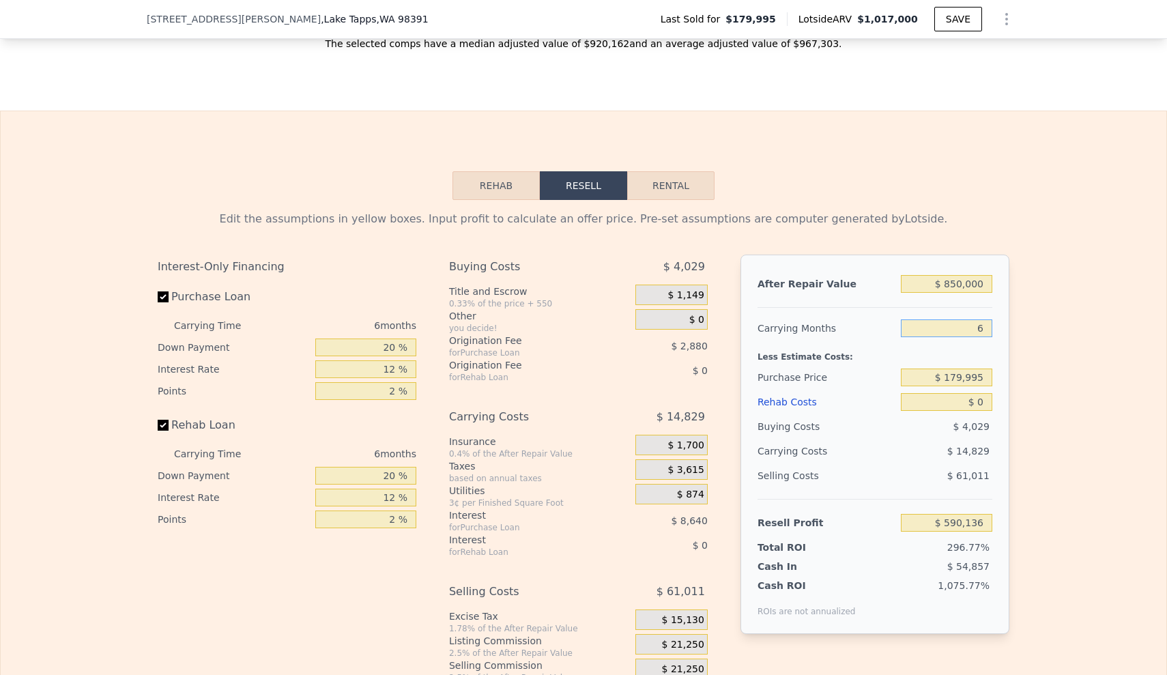
scroll to position [1796, 0]
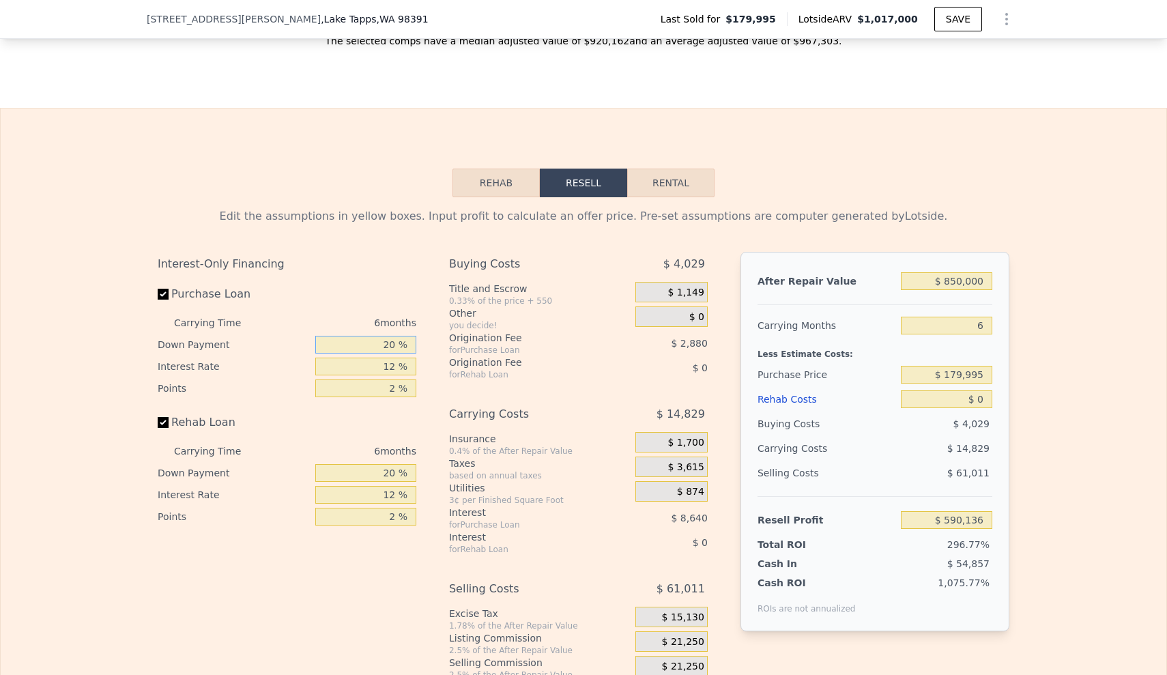
click at [385, 354] on input "20 %" at bounding box center [365, 345] width 101 height 18
type input "0 %"
type input "$ 587,256"
type input "10 %"
type input "$ 588,696"
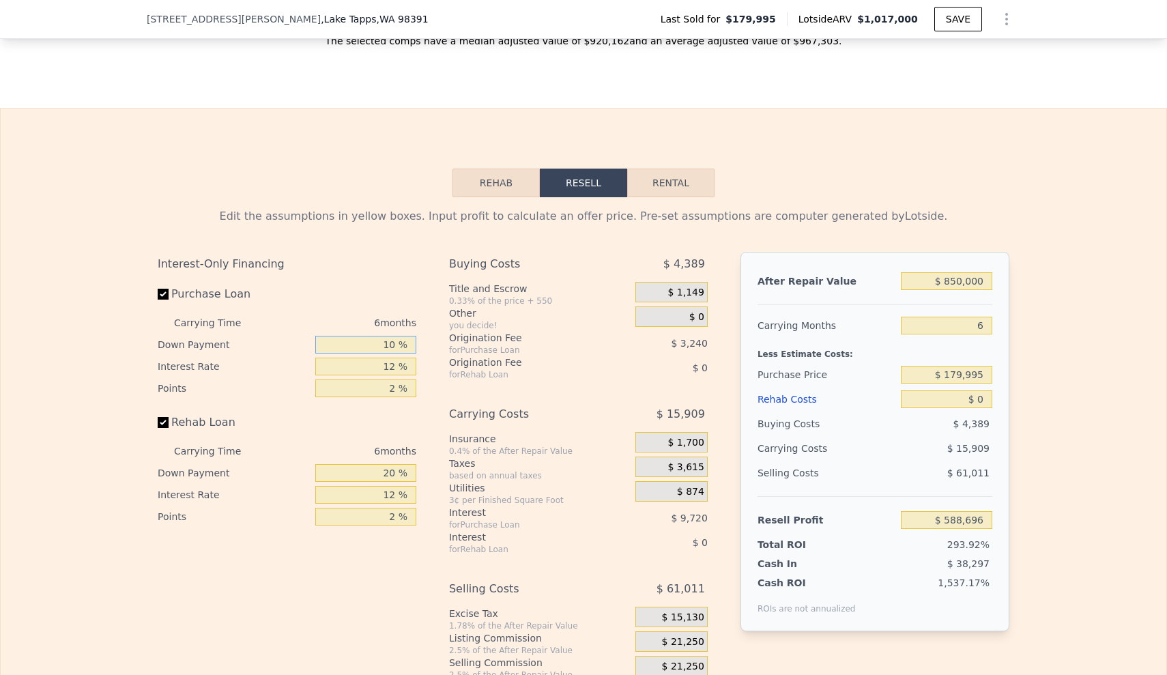
type input "10 %"
click at [399, 375] on input "12 %" at bounding box center [365, 367] width 101 height 18
click at [395, 375] on input "12 %" at bounding box center [365, 367] width 101 height 18
type input "1 %"
type input "$ 597,606"
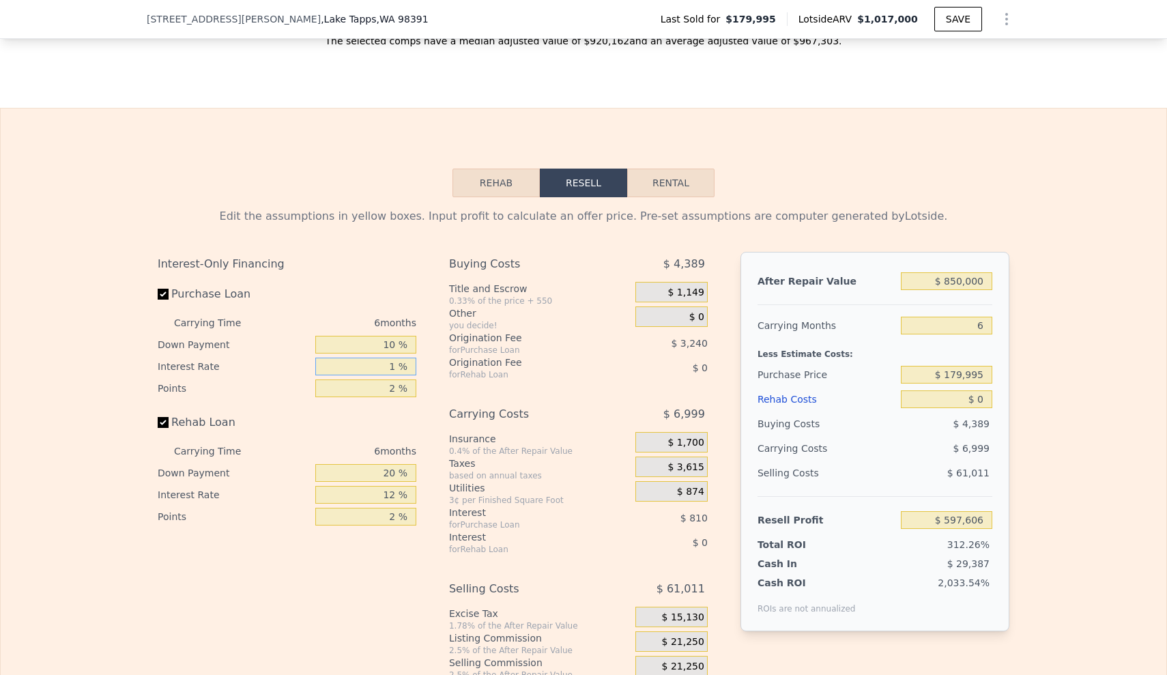
type input "10 %"
type input "$ 590,316"
type input "10 %"
click at [391, 397] on input "2 %" at bounding box center [365, 389] width 101 height 18
type input "1 %"
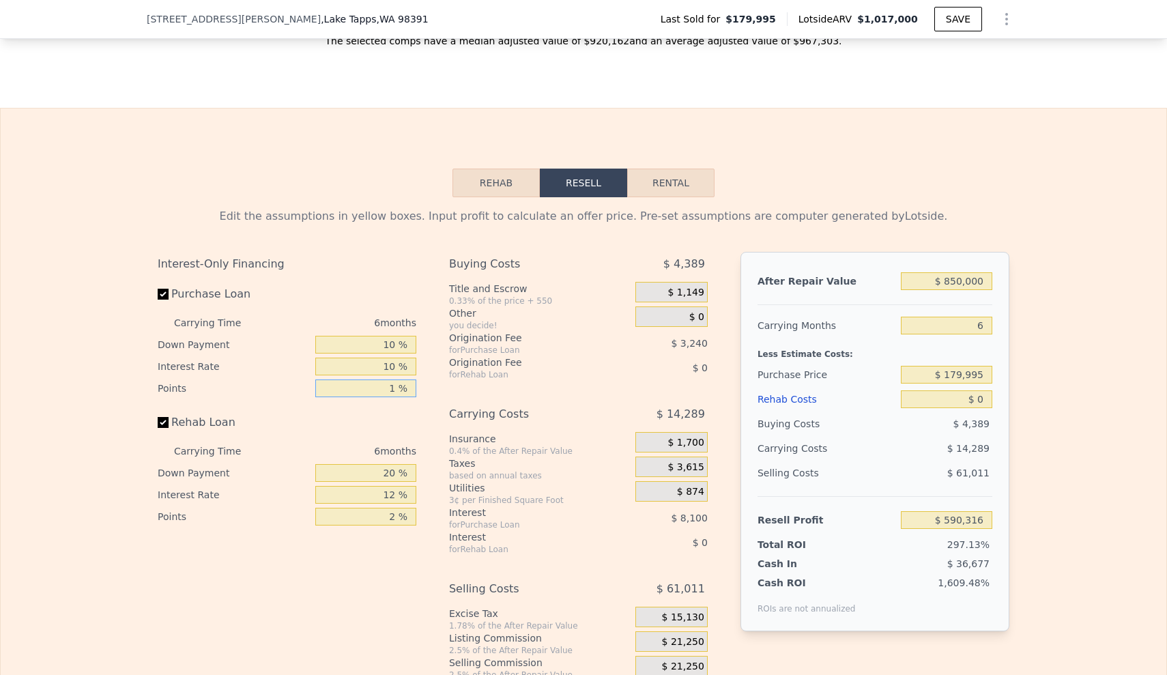
type input "$ 591,936"
type input "1.5 %"
type input "$ 591,126"
type input "1.5 %"
click at [386, 482] on input "20 %" at bounding box center [365, 473] width 101 height 18
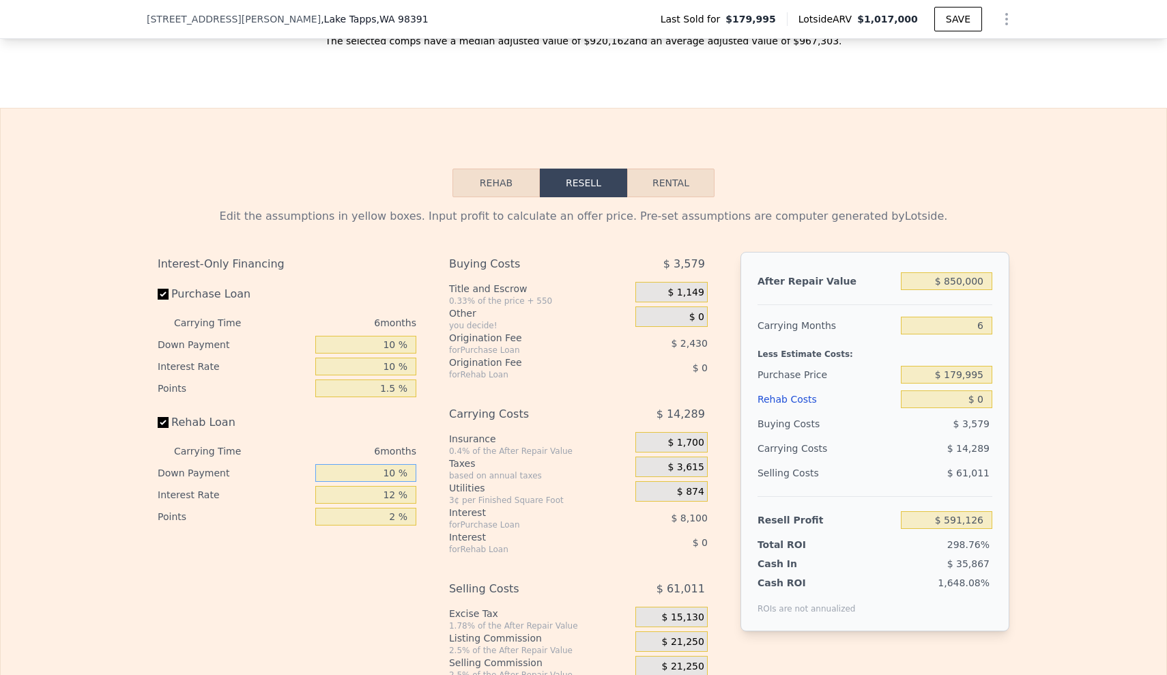
type input "10 %"
click at [393, 504] on input "12 %" at bounding box center [365, 495] width 101 height 18
type input "10 %"
click at [393, 526] on input "2 %" at bounding box center [365, 517] width 101 height 18
type input "2 %"
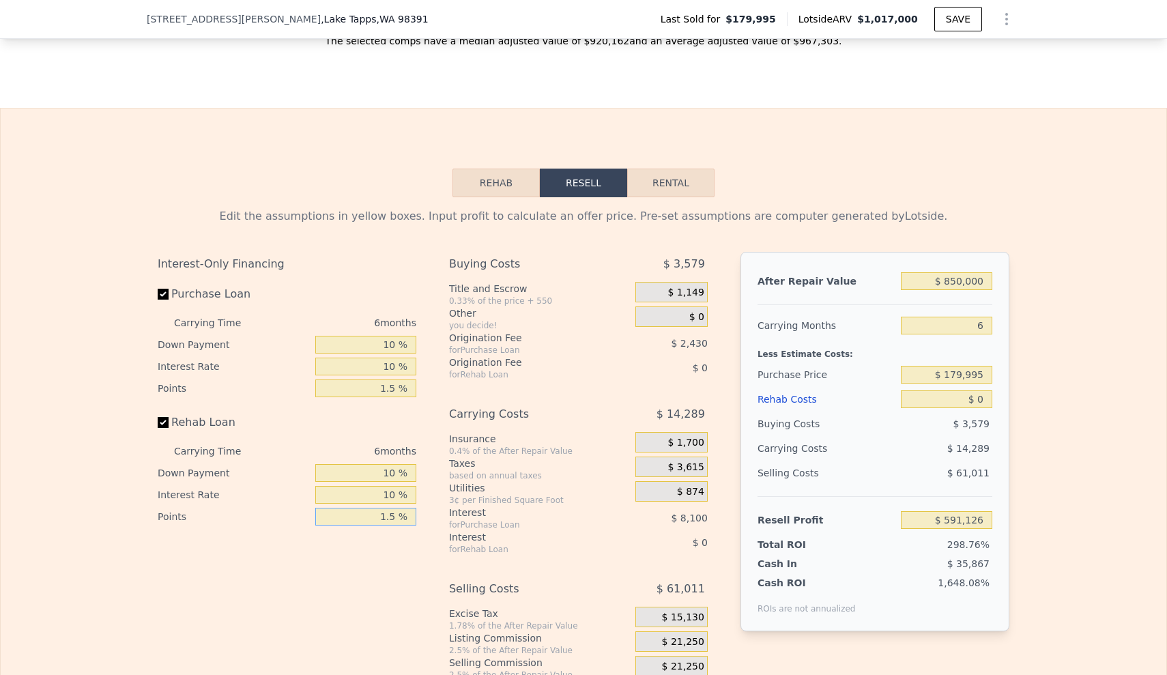
type input "1.5 %"
click at [361, 602] on div "Interest-Only Financing Purchase Loan Carrying Time 6 months Down Payment 10 % …" at bounding box center [293, 478] width 270 height 453
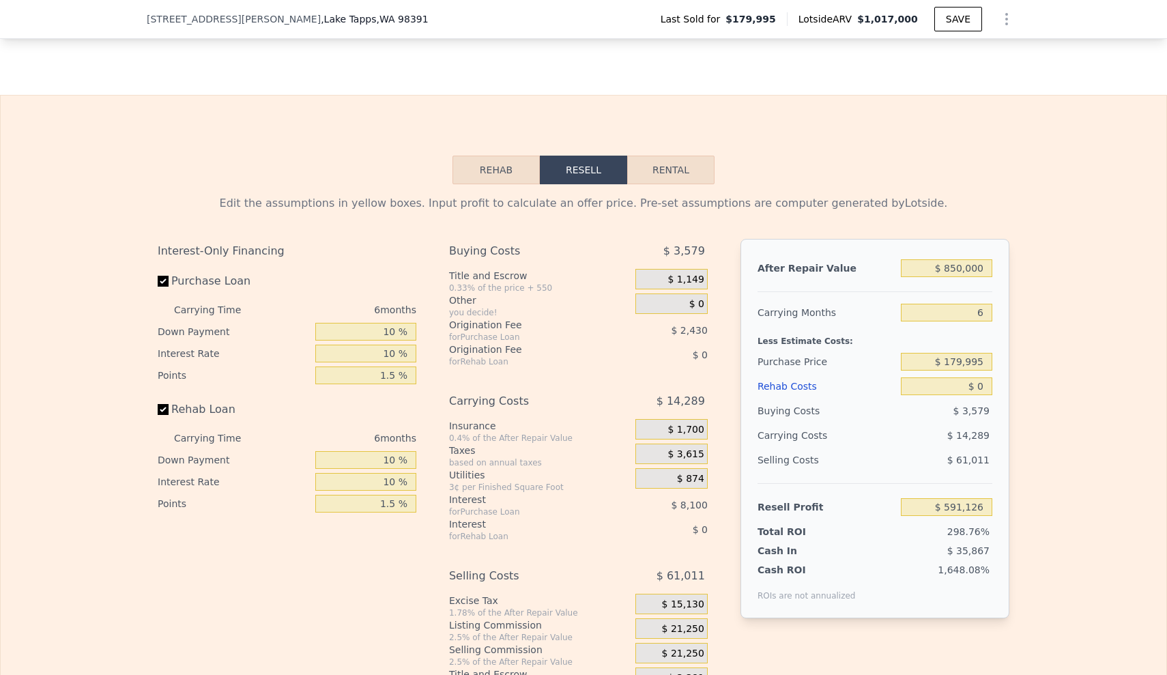
scroll to position [1811, 0]
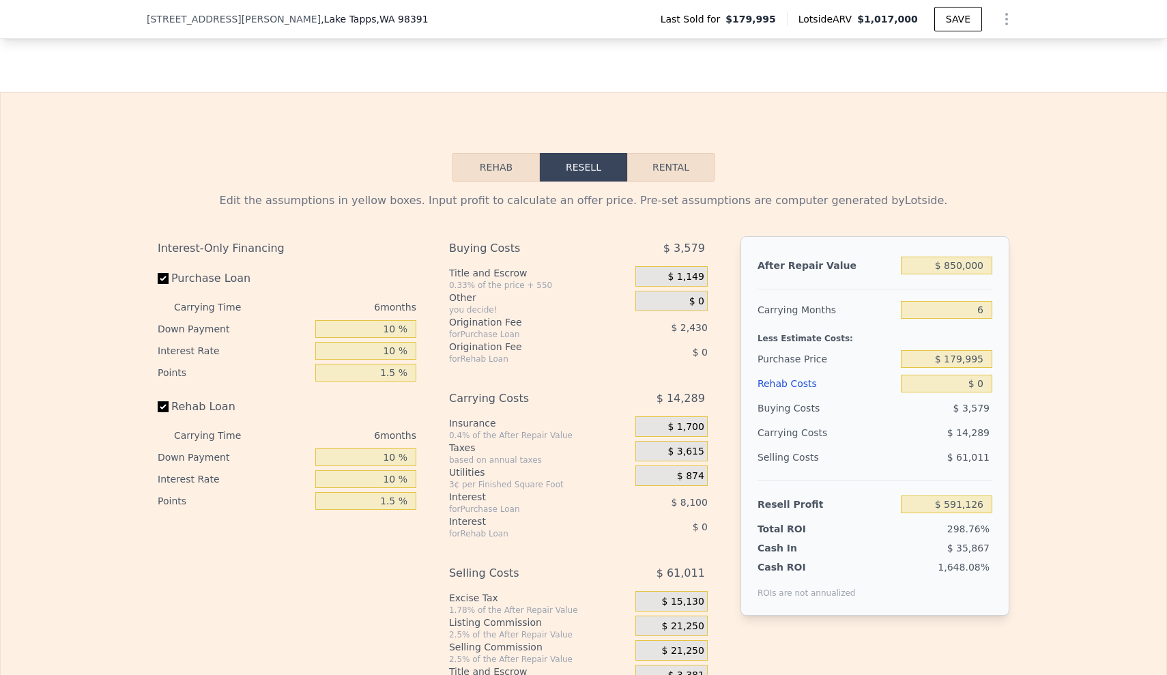
click at [883, 419] on div "Buying Costs" at bounding box center [827, 408] width 138 height 25
type input "$ 1,017,000"
type input "$ 744,923"
drag, startPoint x: 952, startPoint y: 362, endPoint x: 938, endPoint y: 377, distance: 20.8
click at [952, 347] on div "Less Estimate Costs:" at bounding box center [875, 334] width 235 height 25
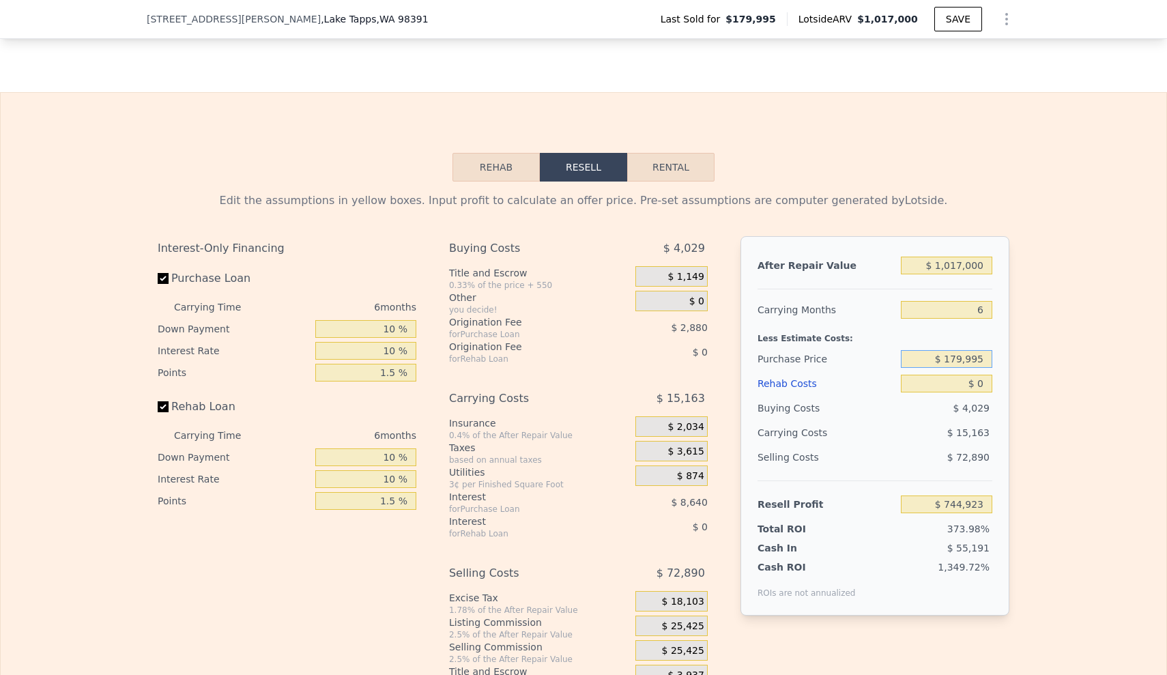
click at [938, 368] on input "$ 179,995" at bounding box center [946, 359] width 91 height 18
drag, startPoint x: 932, startPoint y: 378, endPoint x: 991, endPoint y: 380, distance: 59.5
click at [991, 380] on div "After Repair Value $ 1,017,000 Carrying Months 6 Less Estimate Costs: Purchase …" at bounding box center [875, 426] width 269 height 380
type input "$ 640,000"
click at [1002, 361] on div "After Repair Value $ 1,017,000 Carrying Months 6 Less Estimate Costs: Purchase …" at bounding box center [875, 426] width 269 height 380
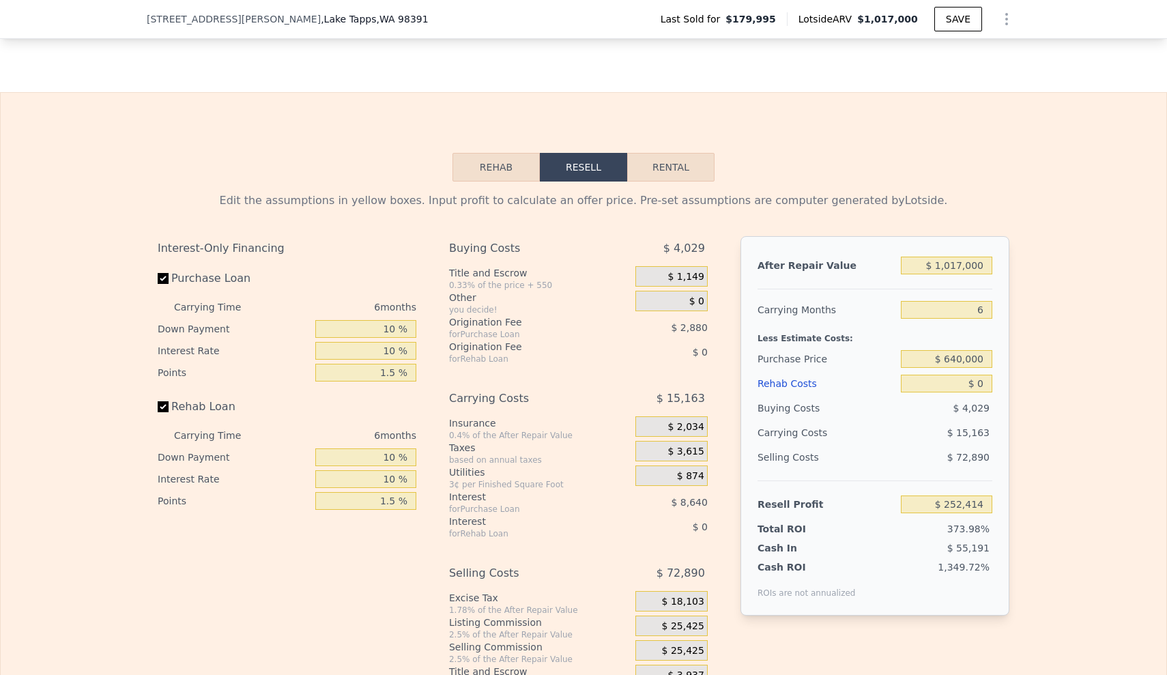
type input "$ 253,946"
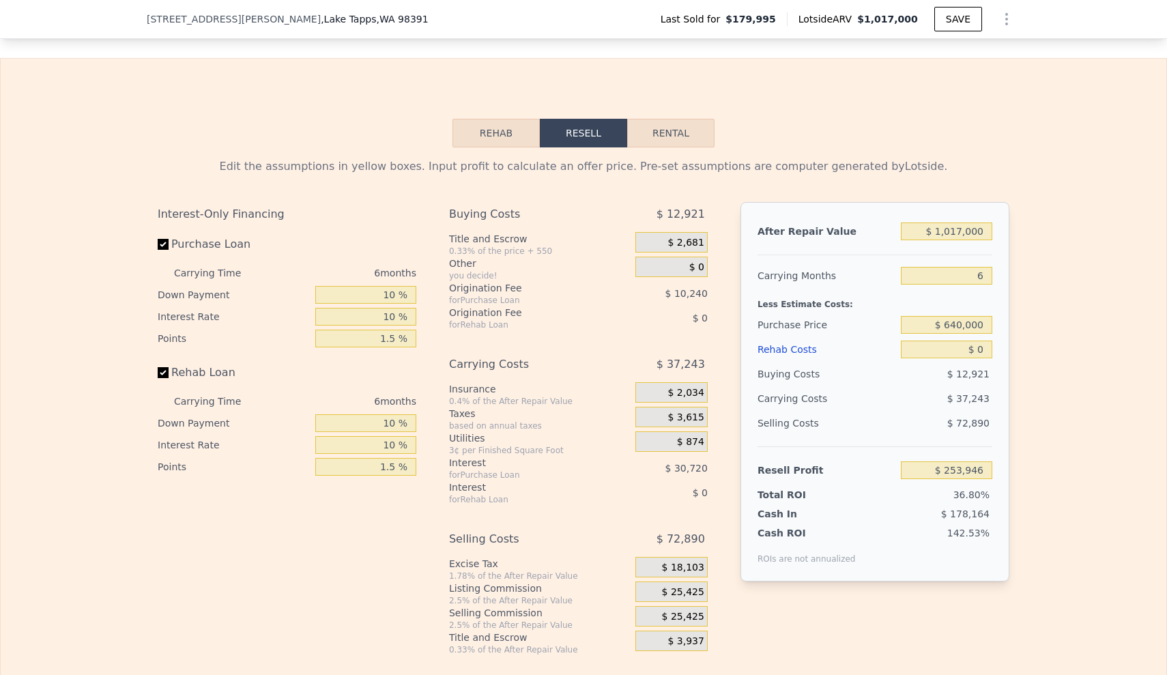
scroll to position [1864, 0]
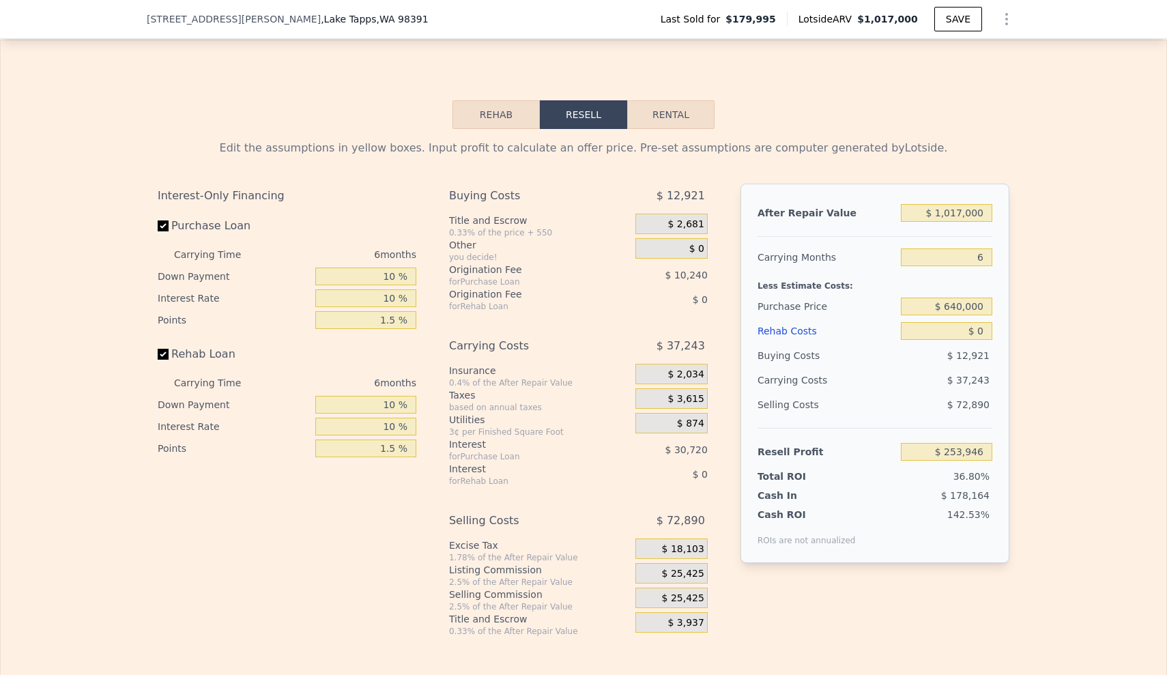
click at [777, 343] on div "Rehab Costs" at bounding box center [827, 331] width 138 height 25
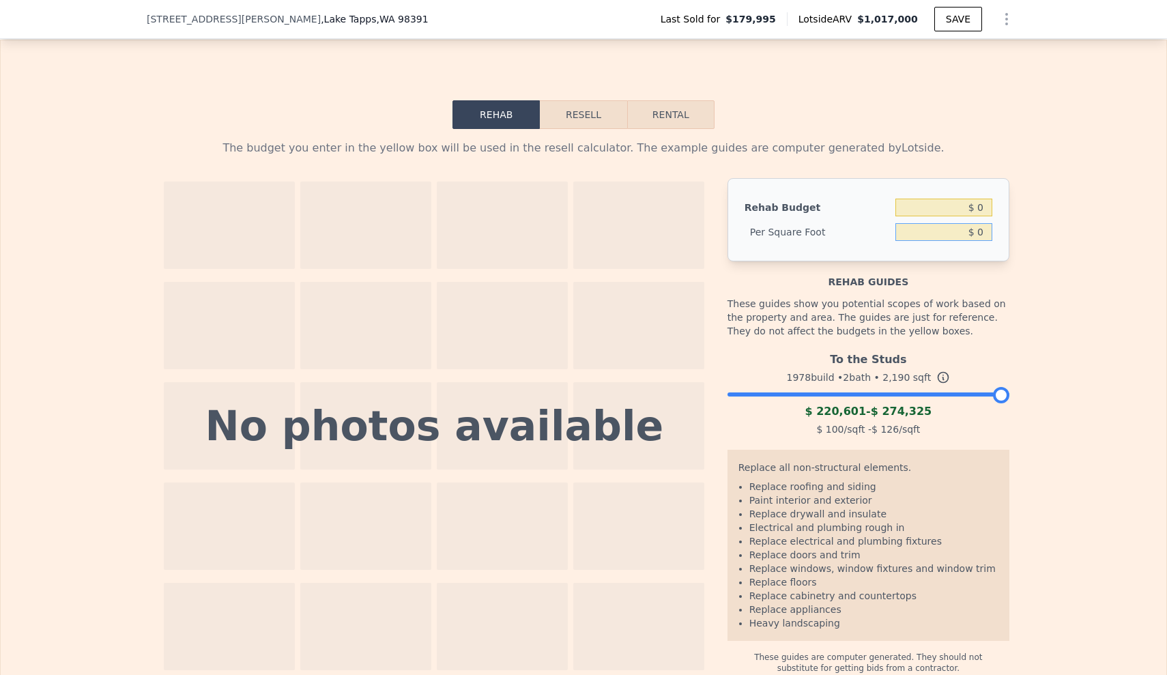
drag, startPoint x: 945, startPoint y: 253, endPoint x: 999, endPoint y: 251, distance: 54.7
click at [999, 251] on div "Rehab Budget $ 0 Per Square Foot $ 0" at bounding box center [869, 219] width 282 height 83
type input "$ 75"
type input "$ 164,250"
click at [587, 129] on button "Resell" at bounding box center [583, 114] width 87 height 29
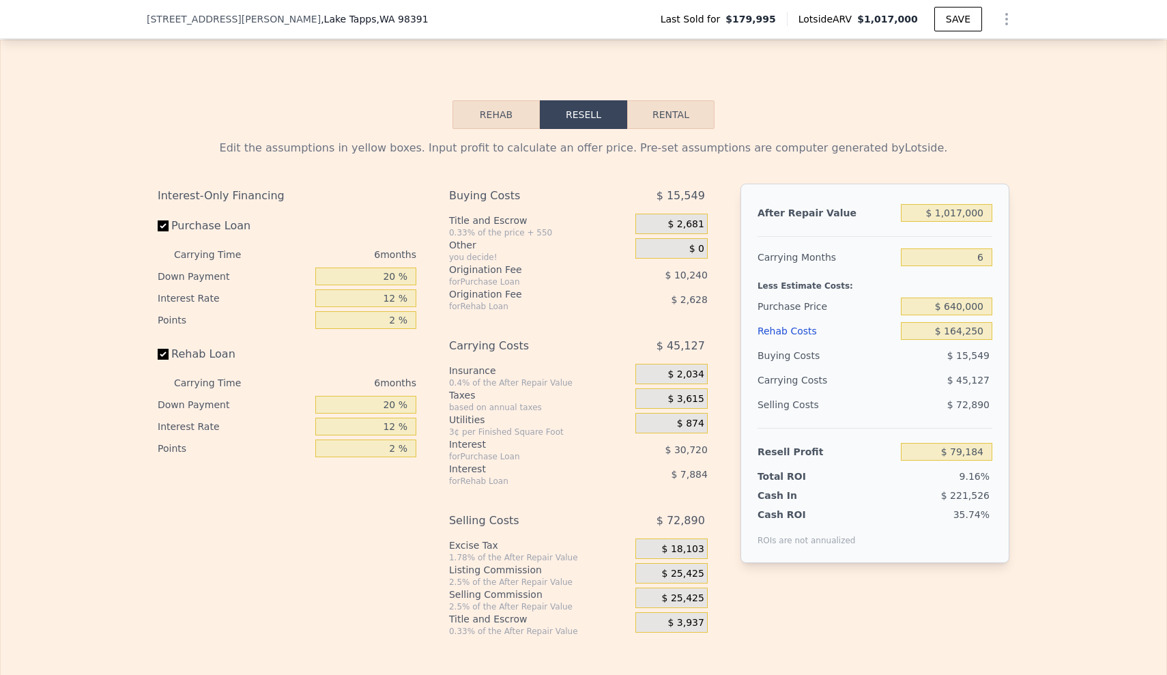
click at [965, 294] on div "Less Estimate Costs:" at bounding box center [875, 282] width 235 height 25
drag, startPoint x: 926, startPoint y: 233, endPoint x: 987, endPoint y: 235, distance: 61.5
click at [987, 222] on input "$ 1,017,000" at bounding box center [946, 213] width 91 height 18
type input "$ 8"
type input "-$ 863,434"
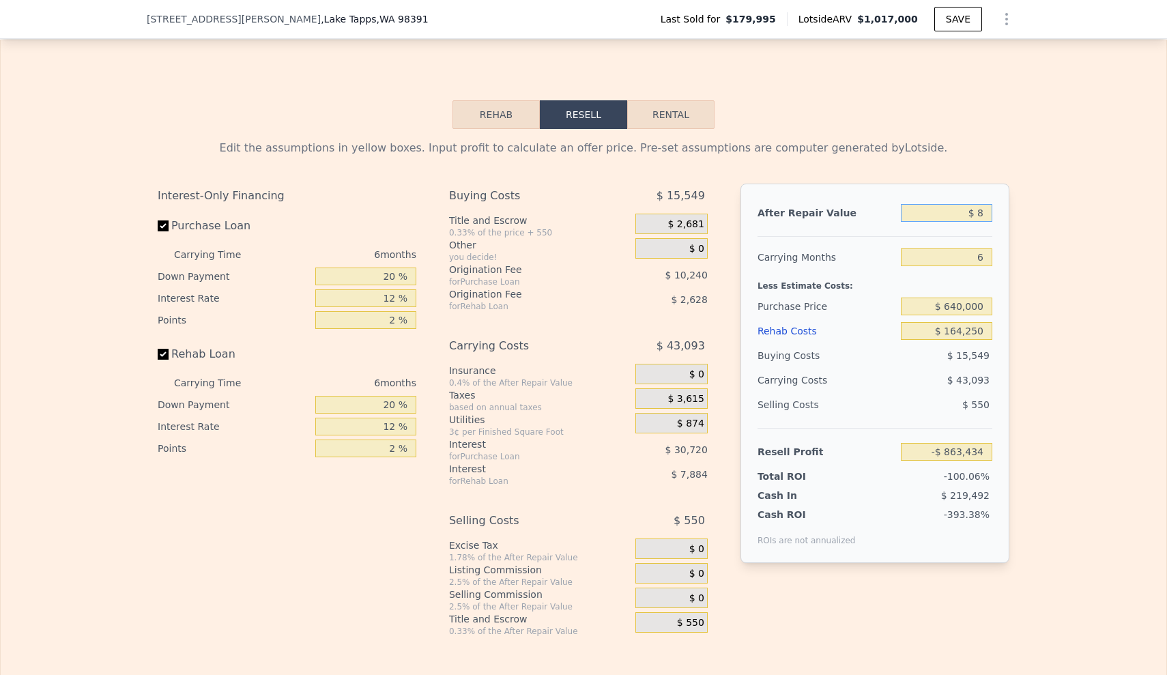
type input "$ 85"
type input "-$ 863,363"
type input "$ 850"
type input "-$ 862,654"
type input "$ 8,500"
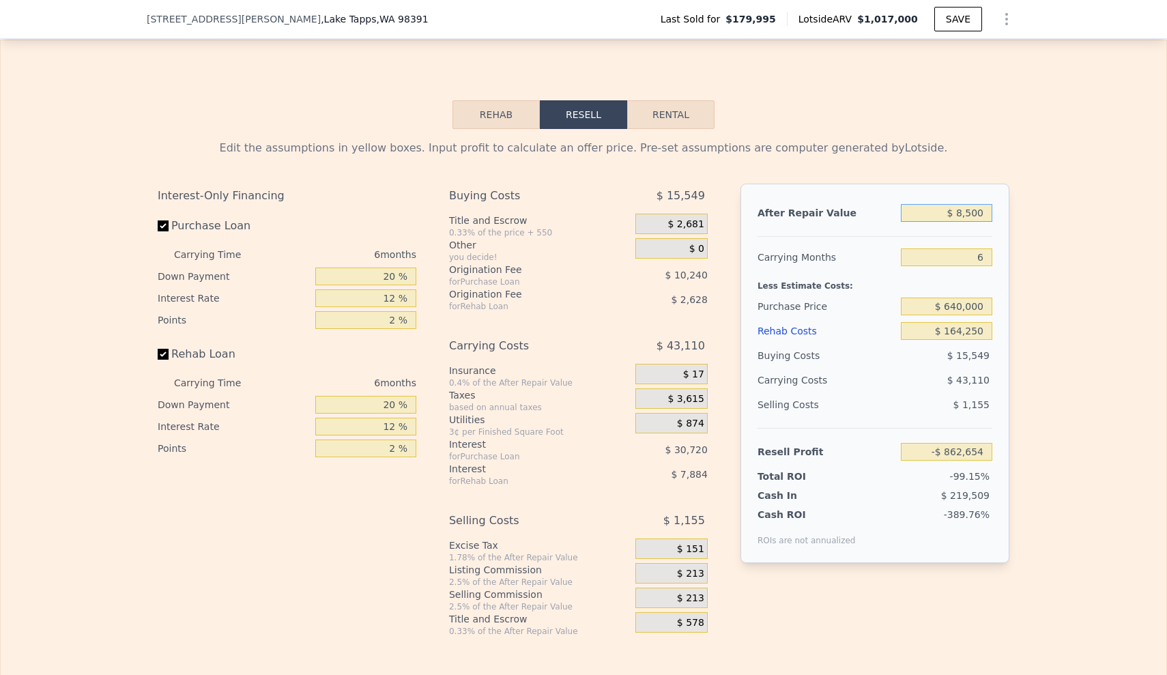
type input "-$ 855,564"
type input "$ 85,000"
type input "-$ 784,658"
type input "$ 850,000"
type input "-$ 75,603"
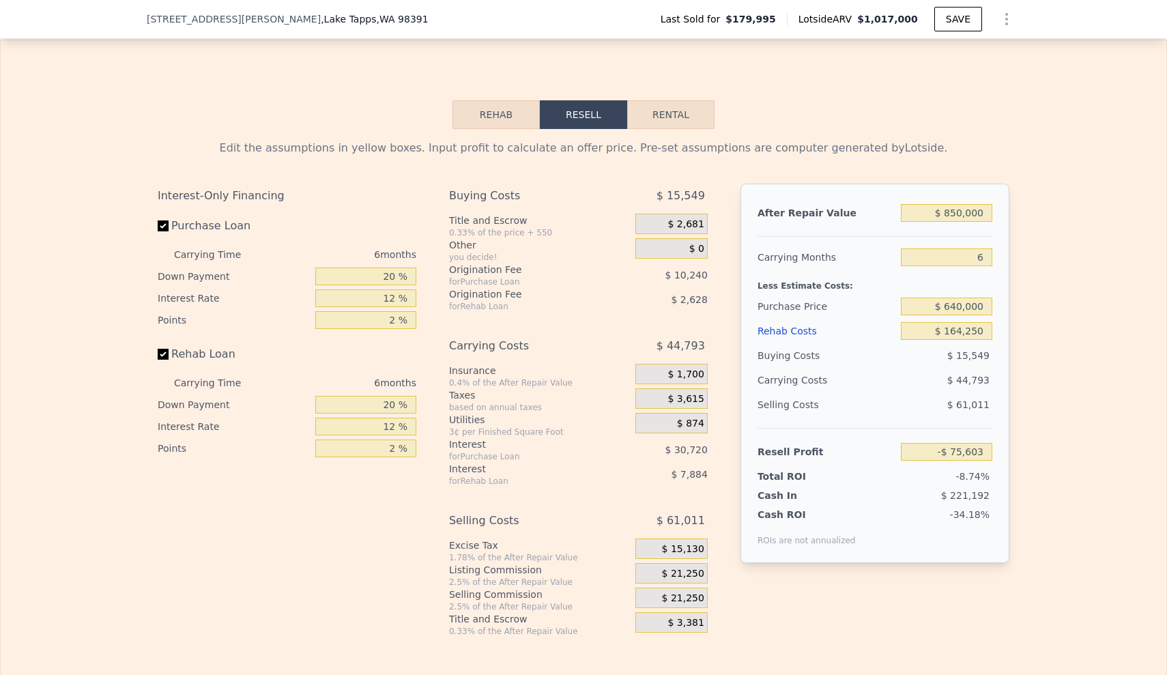
click at [1051, 256] on div "Edit the assumptions in yellow boxes. Input profit to calculate an offer price.…" at bounding box center [584, 383] width 1166 height 508
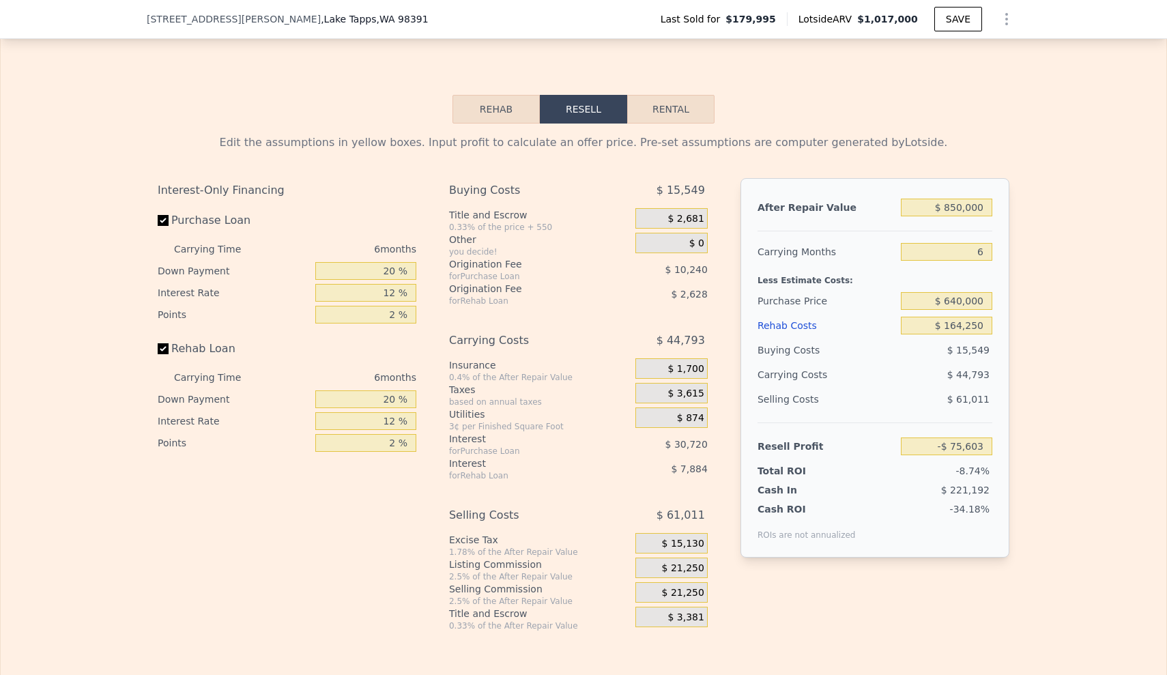
scroll to position [1867, 0]
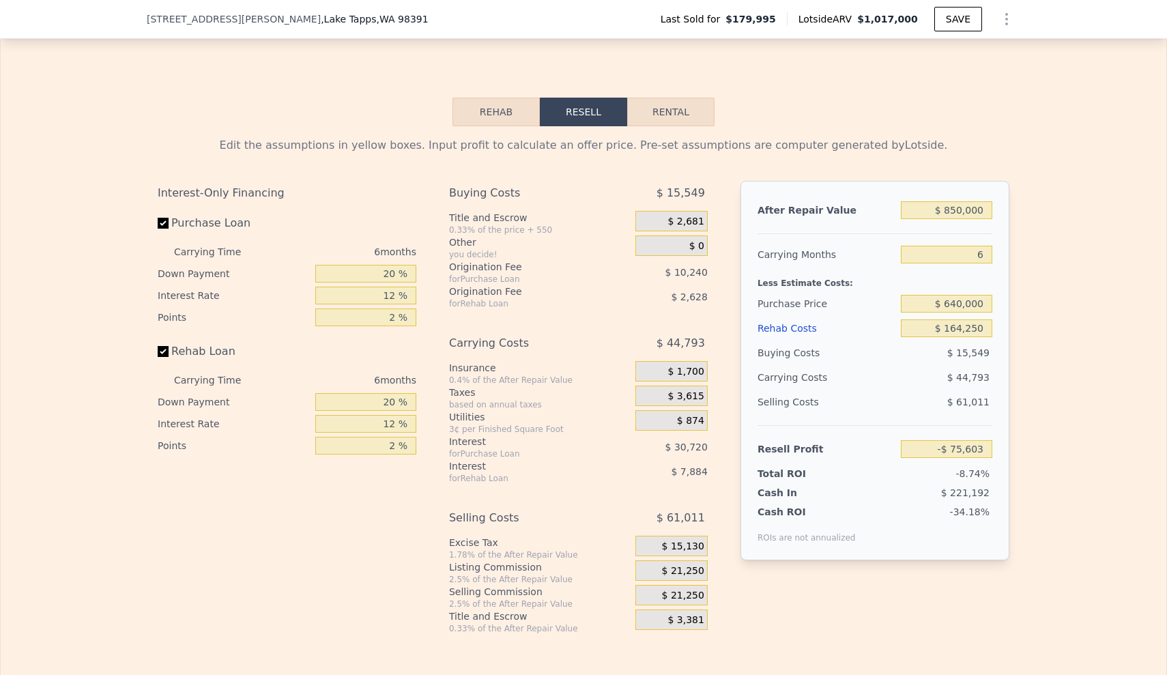
click at [308, 528] on div "Interest-Only Financing Purchase Loan Carrying Time 6 months Down Payment 20 % …" at bounding box center [293, 407] width 270 height 453
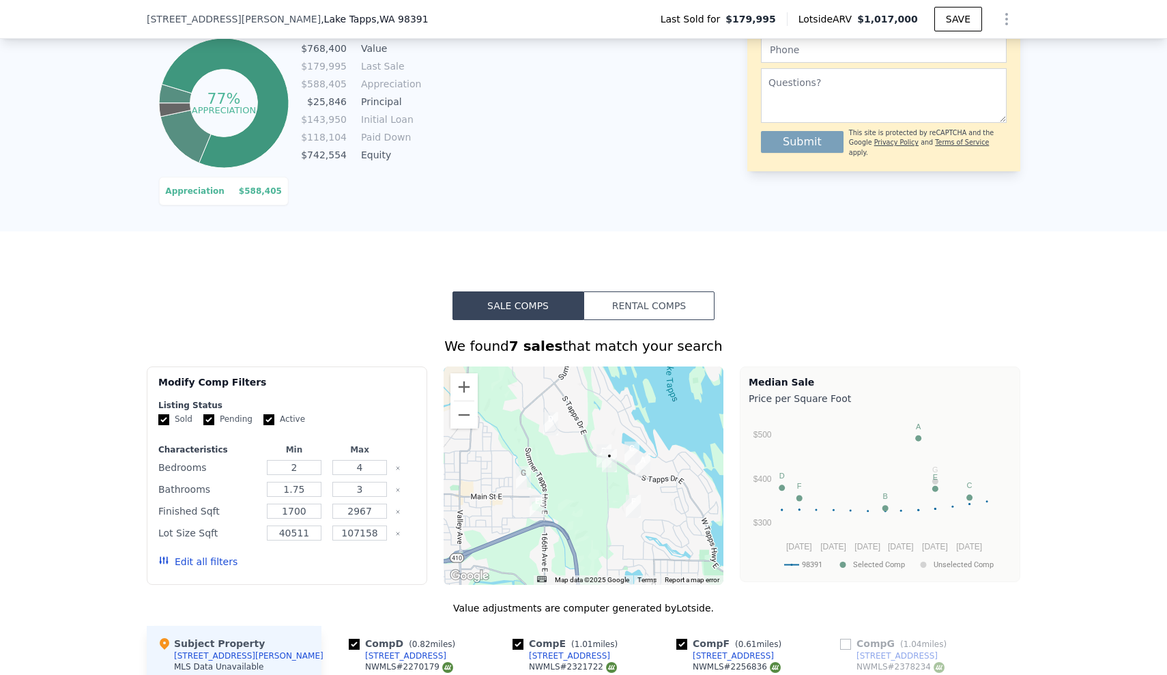
scroll to position [756, 0]
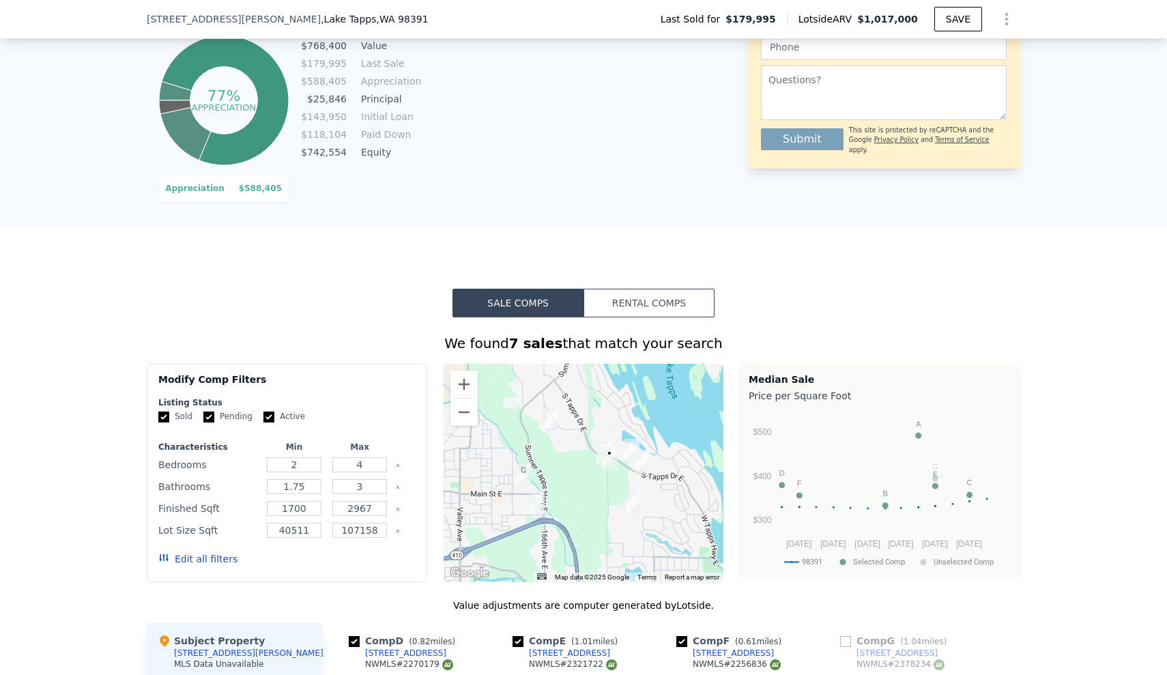
click at [602, 461] on img "5603 Myers Rd E" at bounding box center [609, 457] width 15 height 23
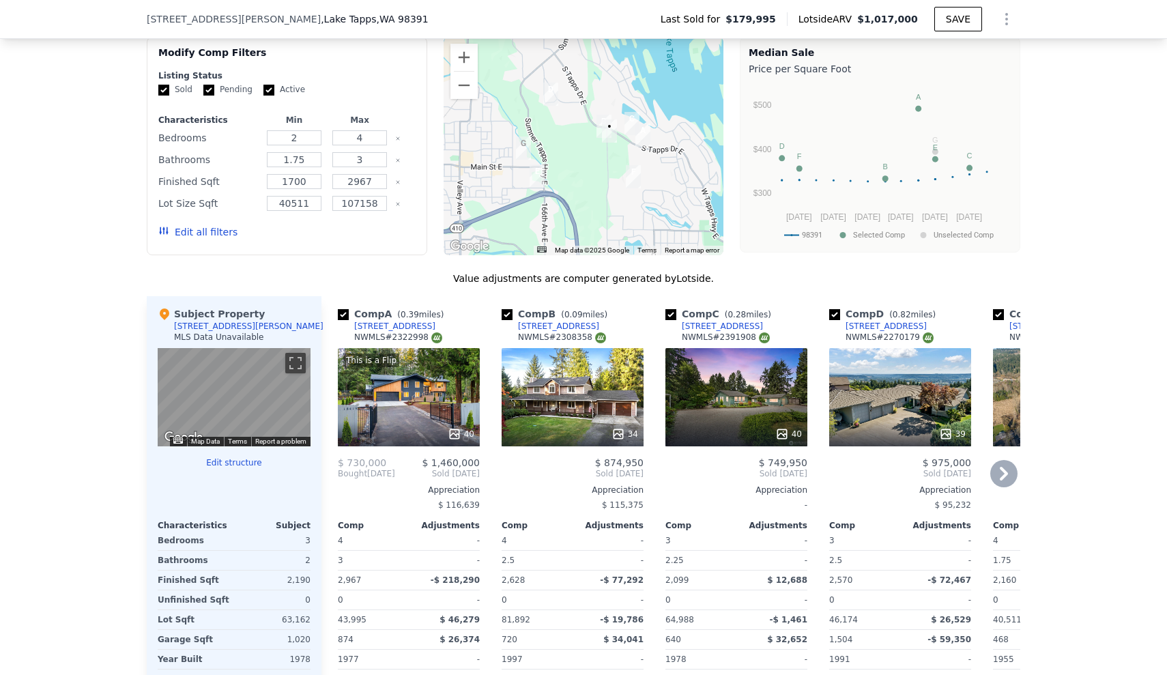
scroll to position [1201, 0]
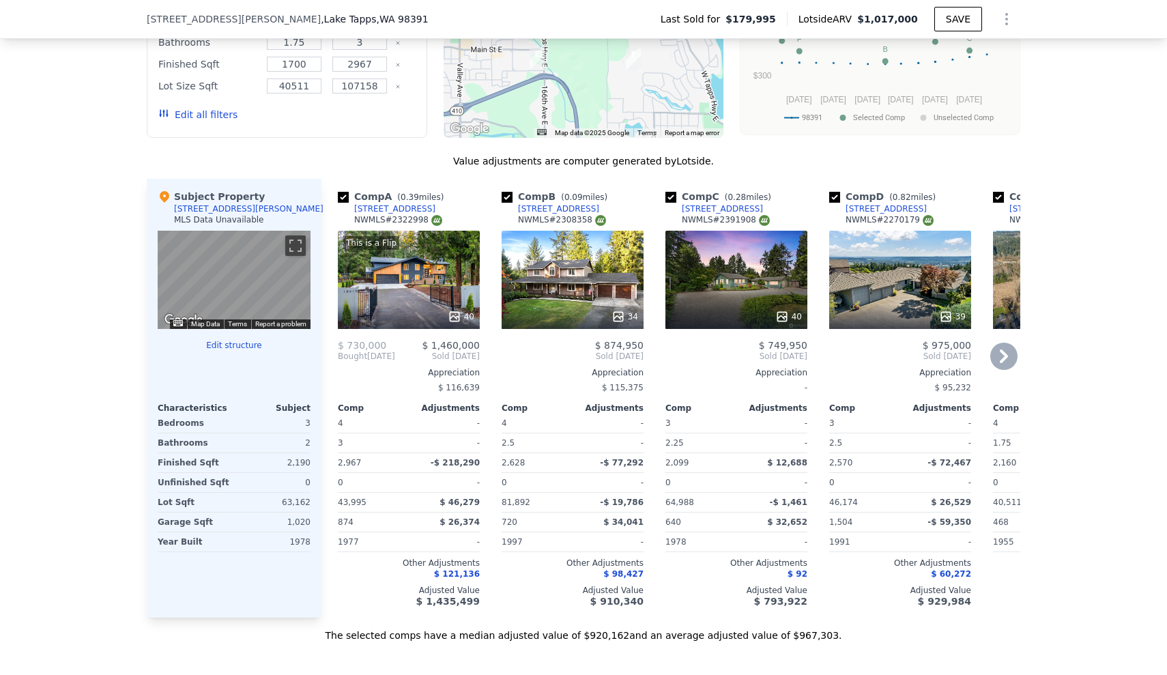
click at [533, 285] on div "34" at bounding box center [573, 280] width 142 height 98
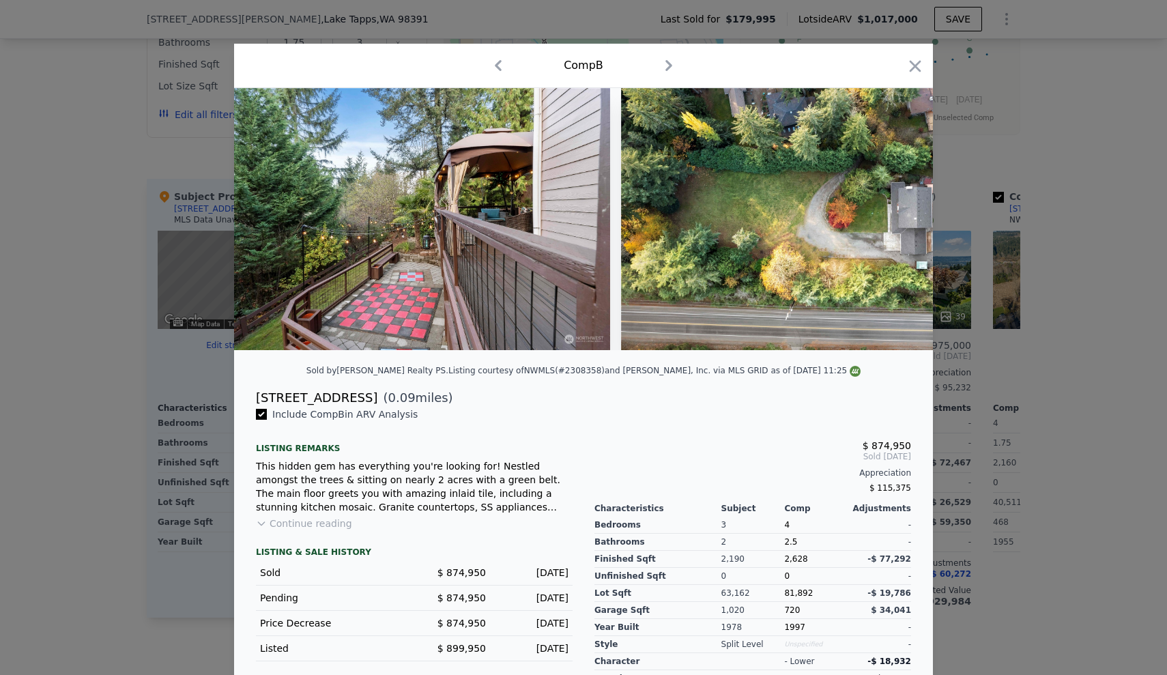
click at [920, 65] on div "Comp B" at bounding box center [583, 66] width 699 height 44
click at [910, 66] on icon "button" at bounding box center [916, 66] width 12 height 12
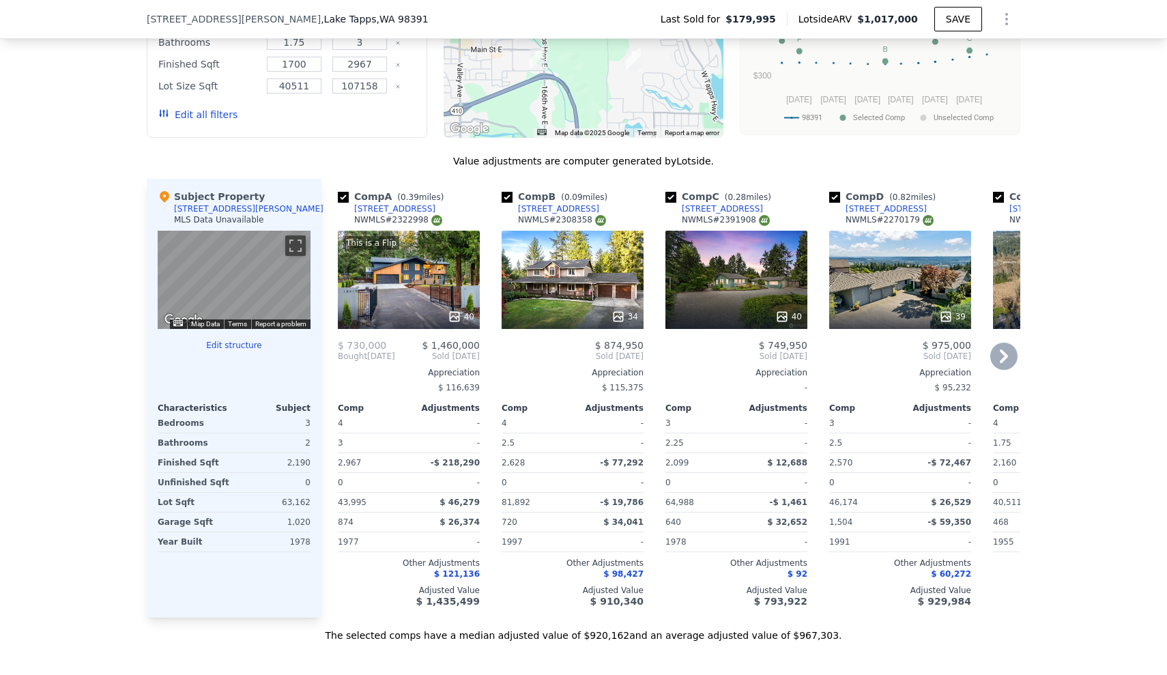
click at [375, 288] on div "This is a Flip 40" at bounding box center [409, 280] width 142 height 98
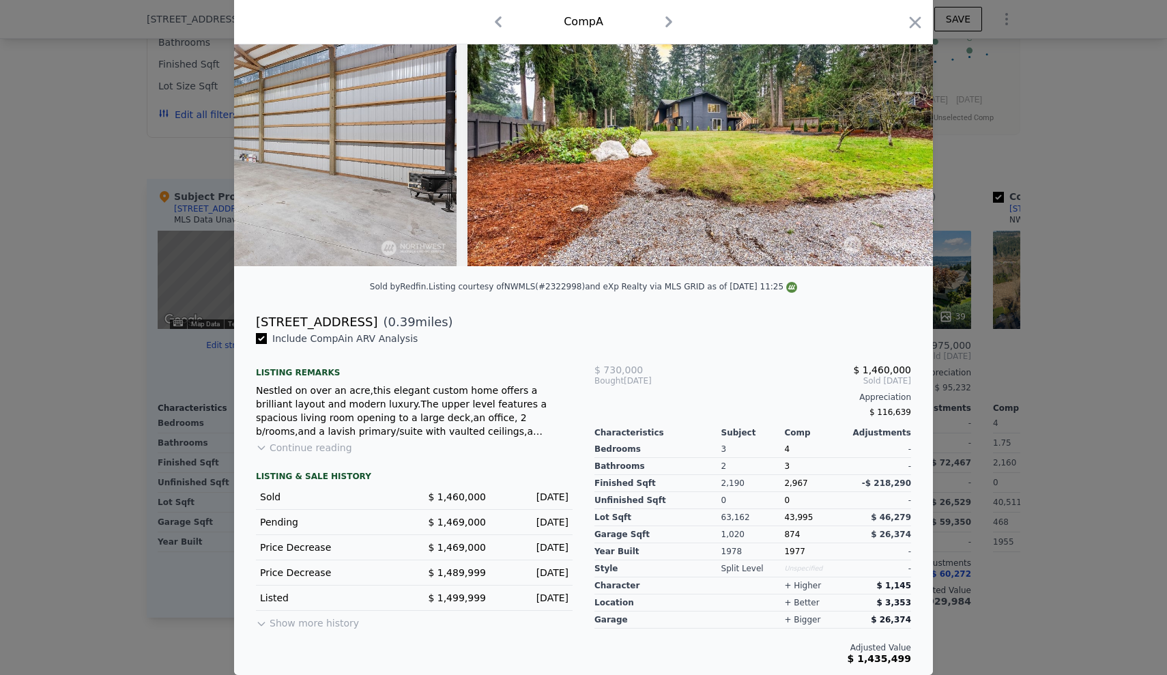
scroll to position [89, 0]
click at [914, 19] on icon "button" at bounding box center [916, 22] width 12 height 12
